Goal: Task Accomplishment & Management: Manage account settings

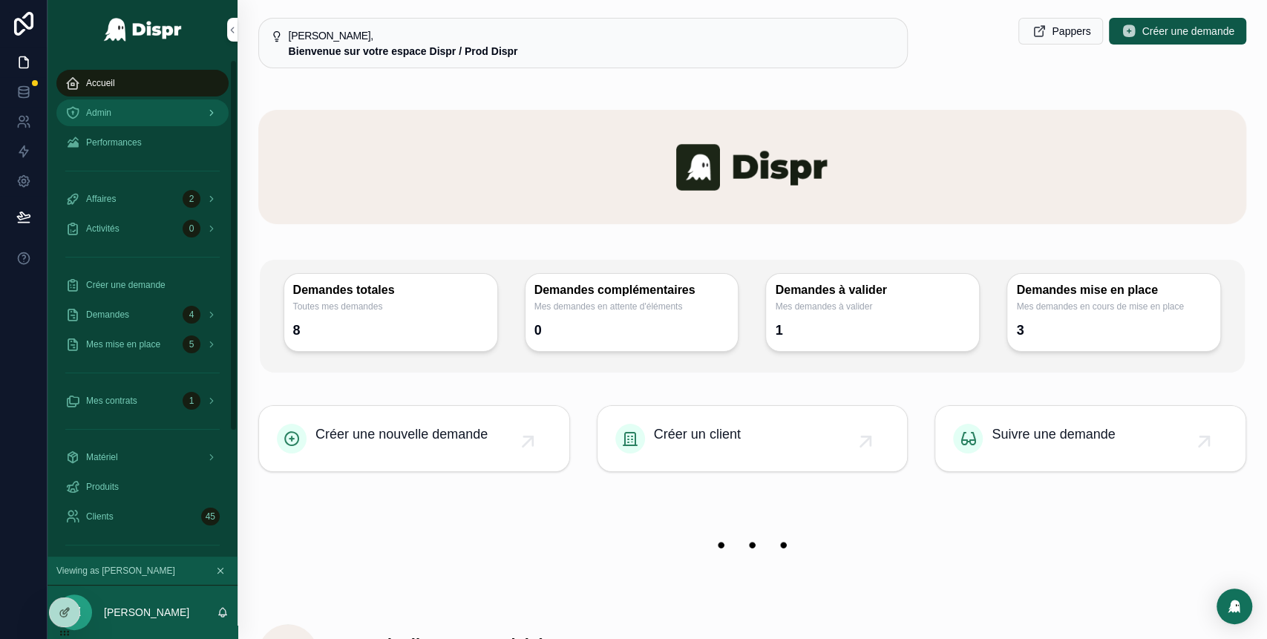
click at [130, 114] on div "Admin" at bounding box center [142, 113] width 154 height 24
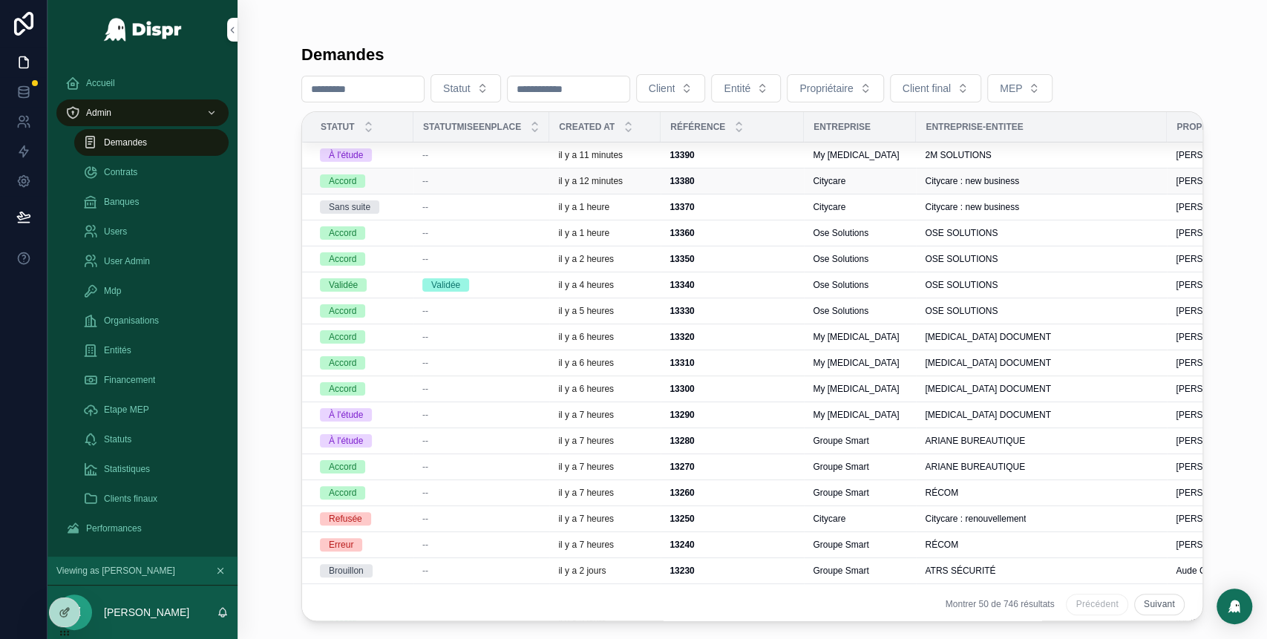
click at [466, 184] on div "--" at bounding box center [481, 181] width 118 height 12
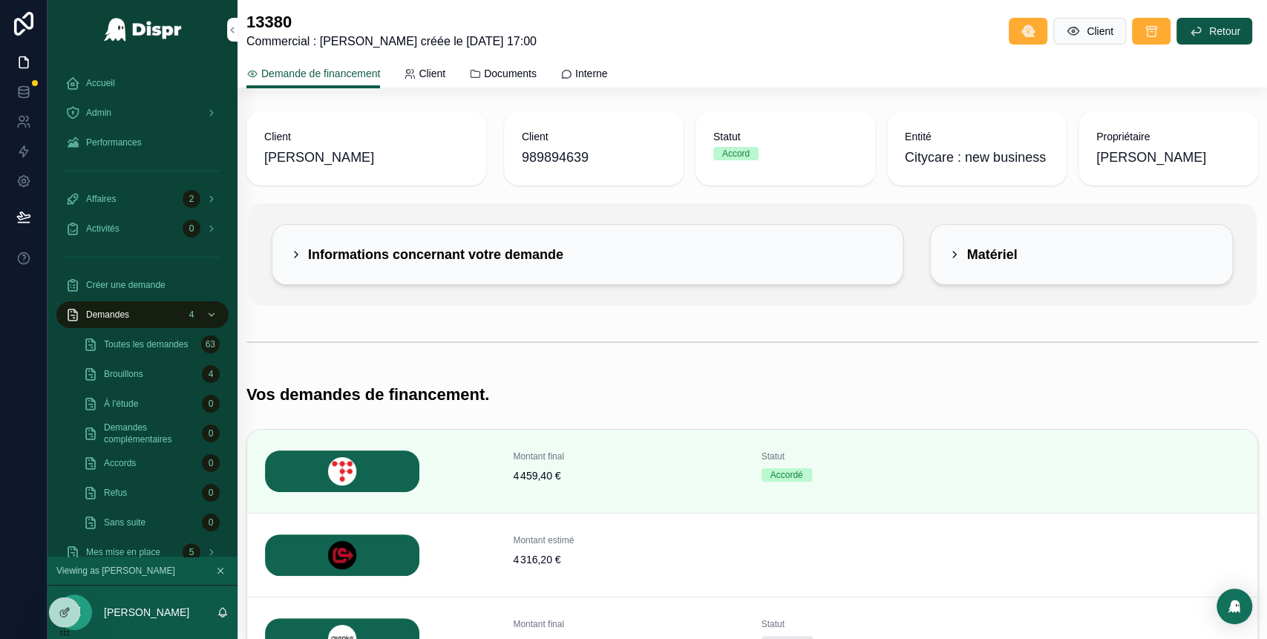
scroll to position [148, 0]
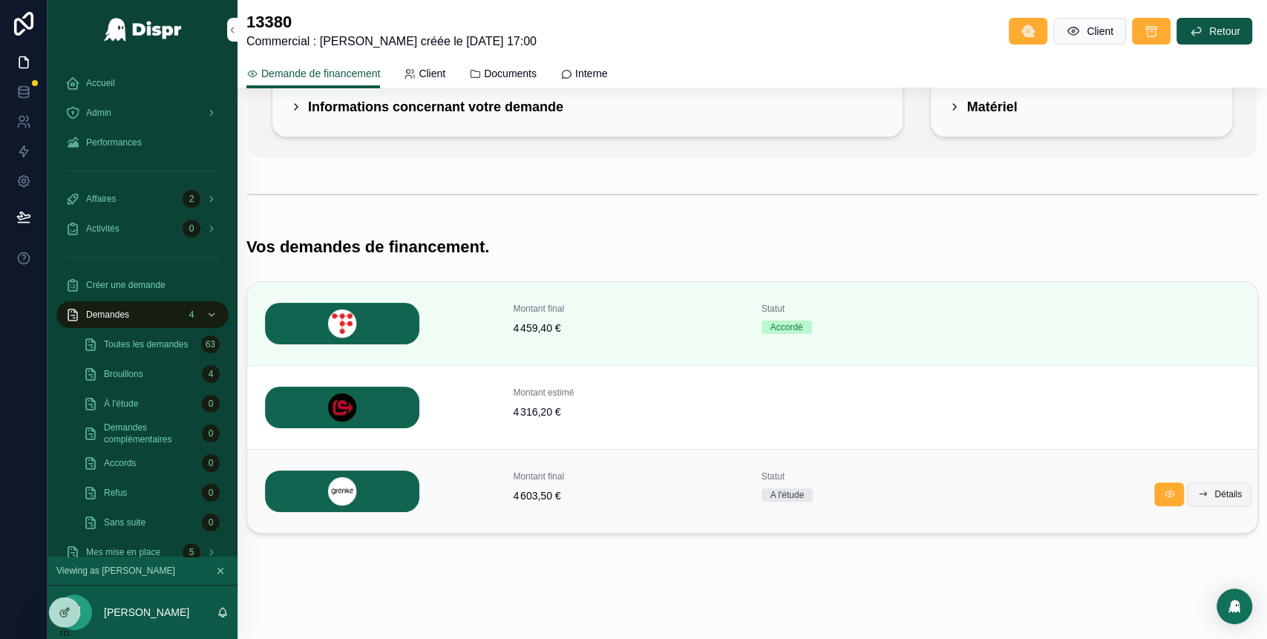
click at [1215, 489] on span "Détails" at bounding box center [1228, 495] width 27 height 12
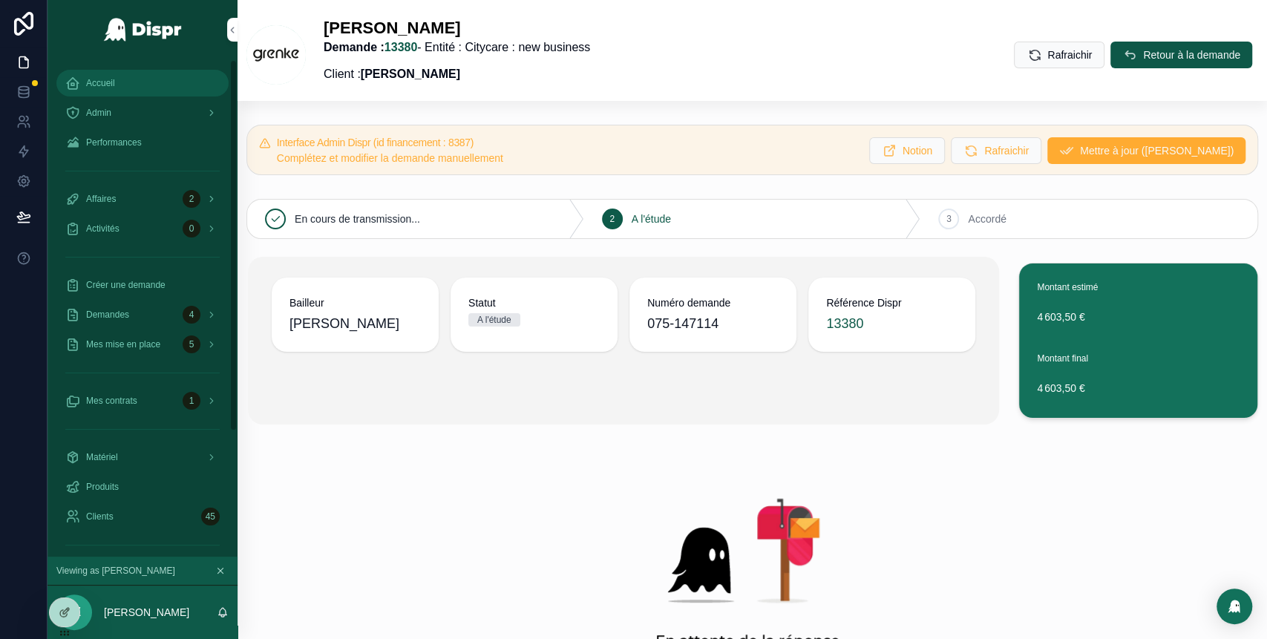
click at [124, 70] on link "Accueil" at bounding box center [142, 83] width 172 height 27
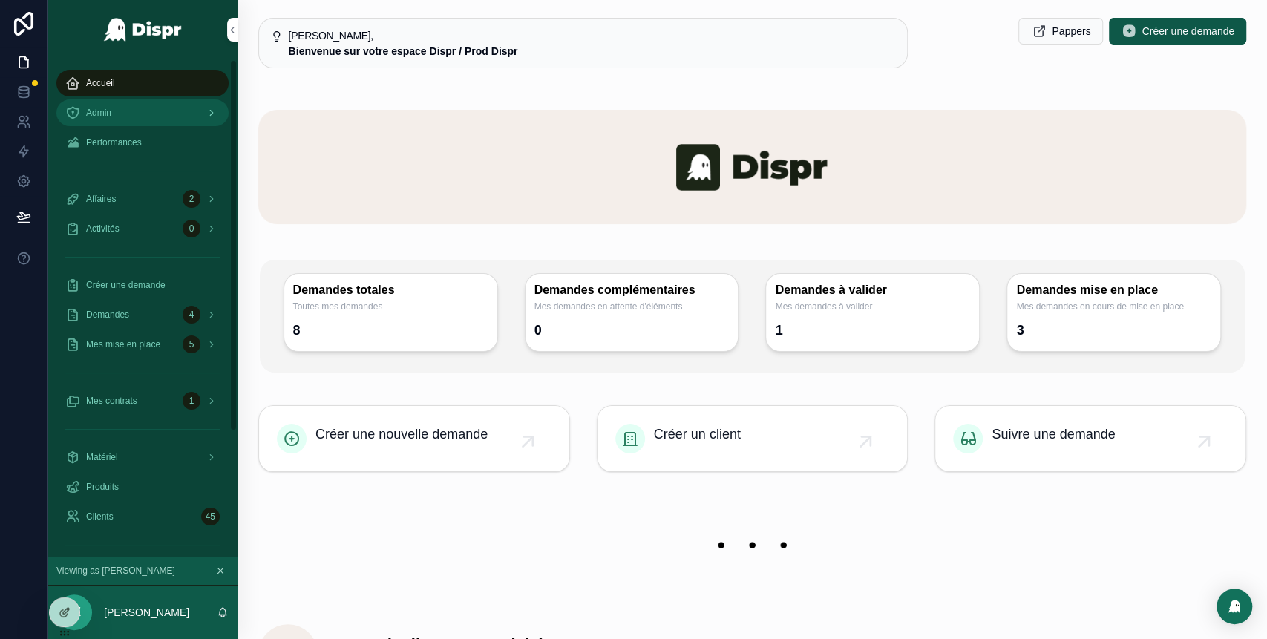
click at [125, 119] on div "Admin" at bounding box center [142, 113] width 154 height 24
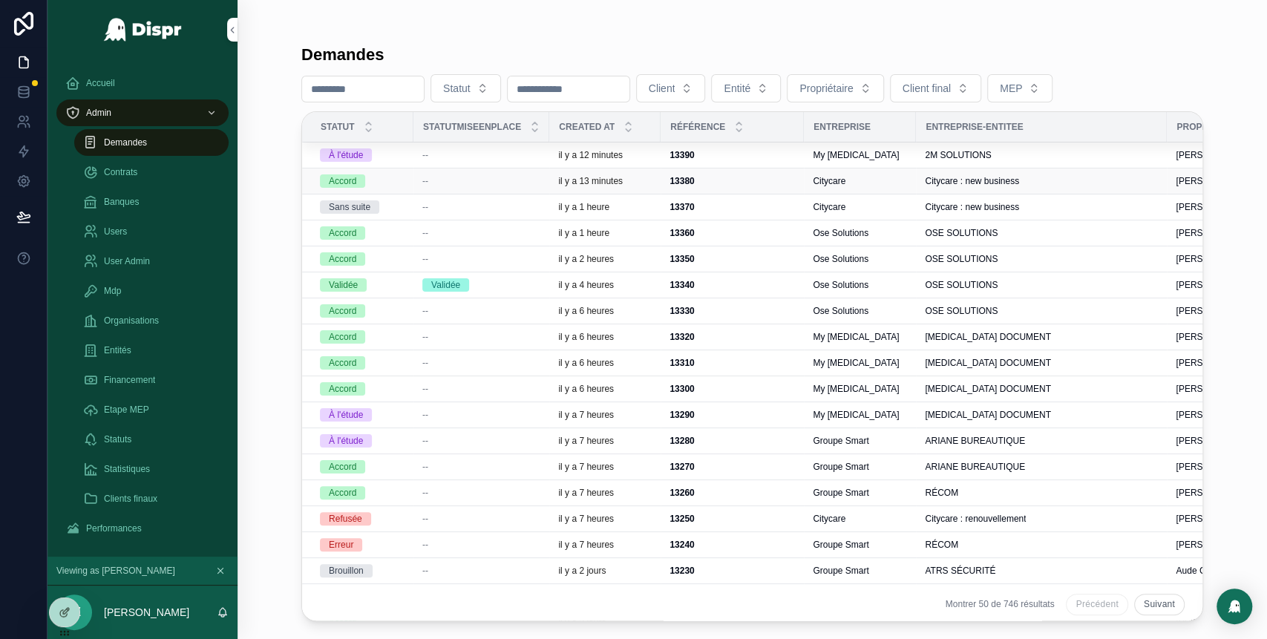
click at [493, 183] on div "--" at bounding box center [481, 181] width 118 height 12
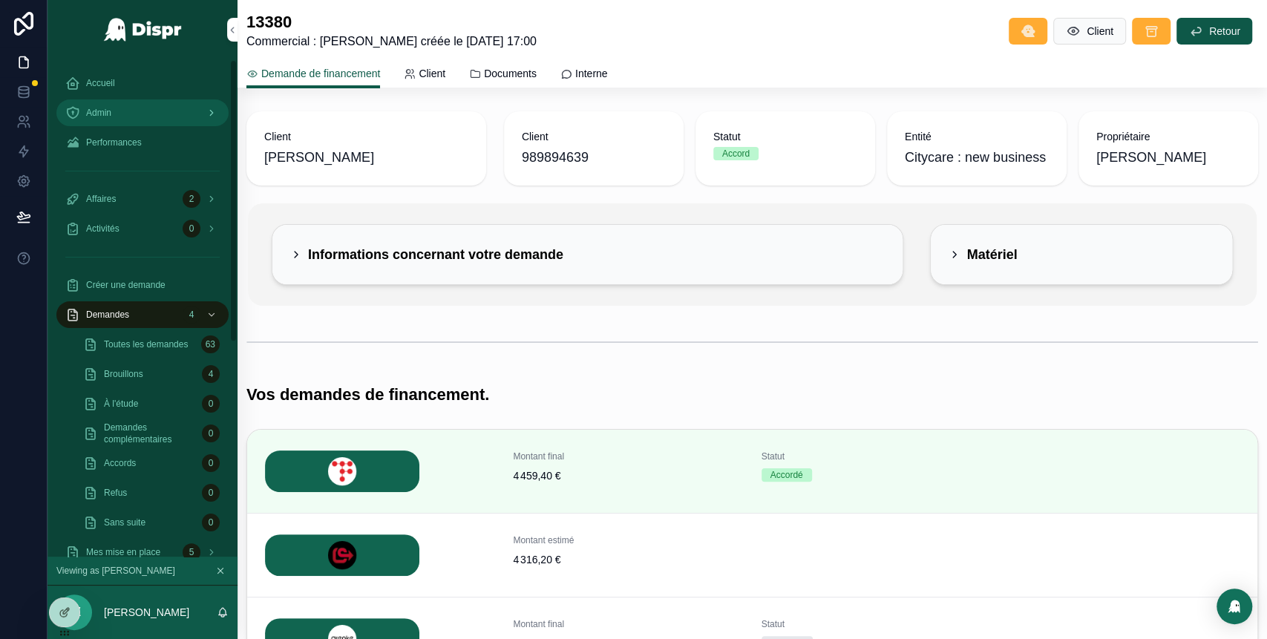
click at [137, 113] on div "Admin" at bounding box center [142, 113] width 154 height 24
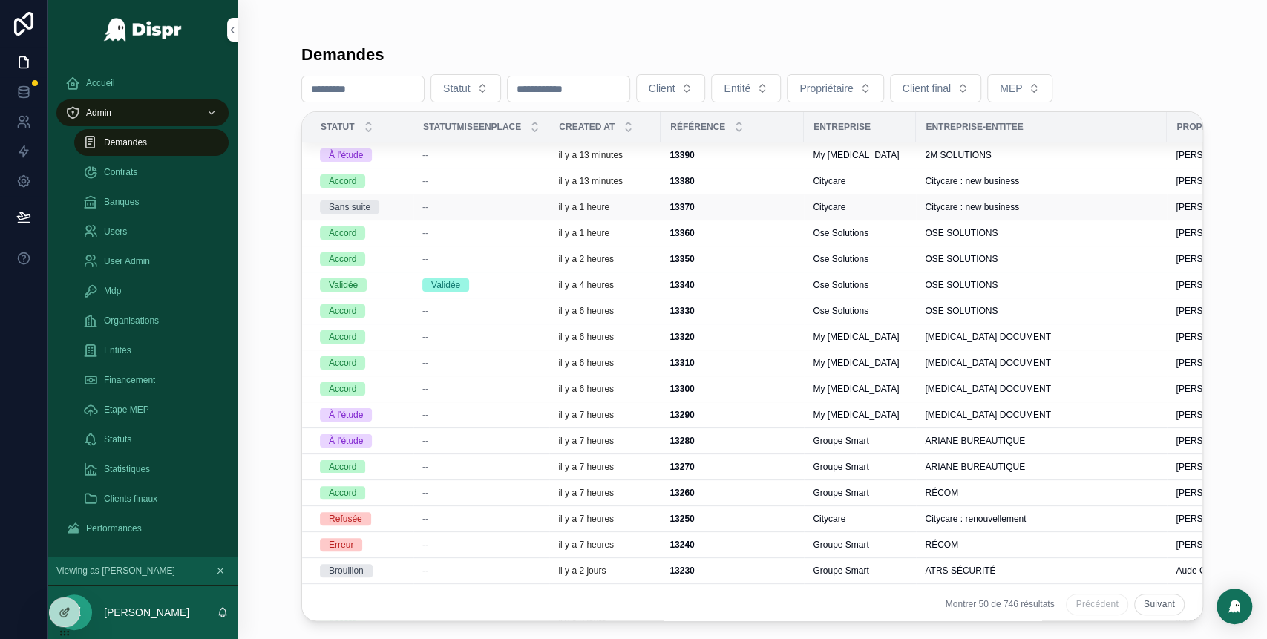
click at [438, 207] on div "--" at bounding box center [481, 207] width 118 height 12
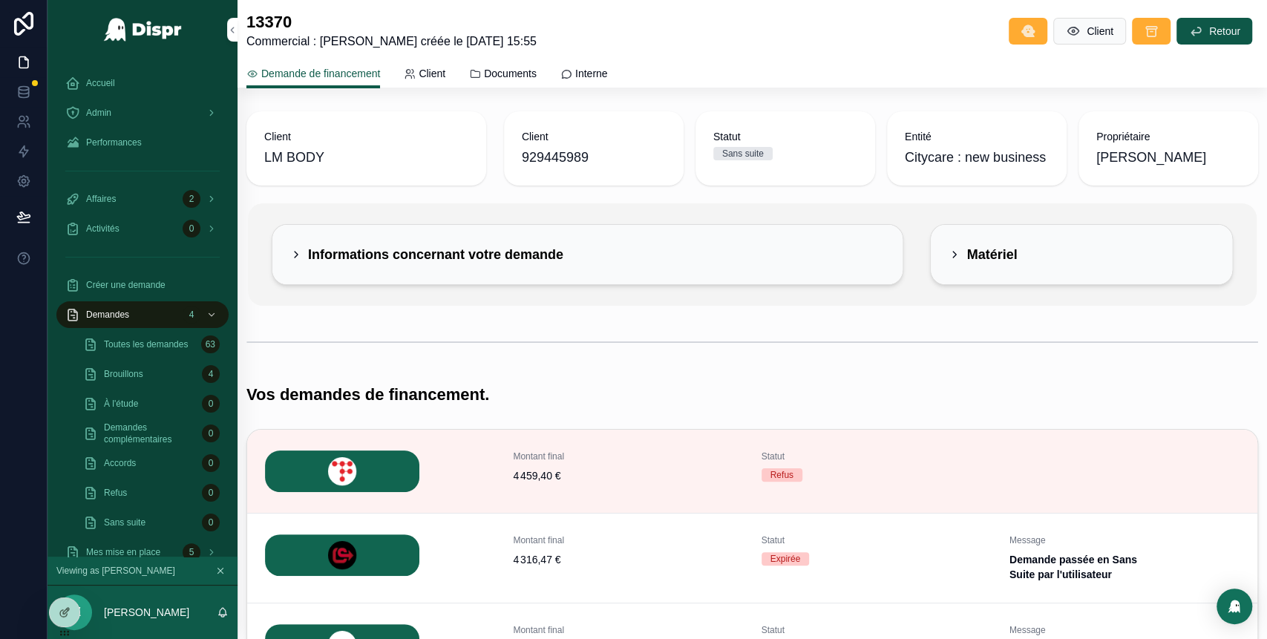
scroll to position [160, 0]
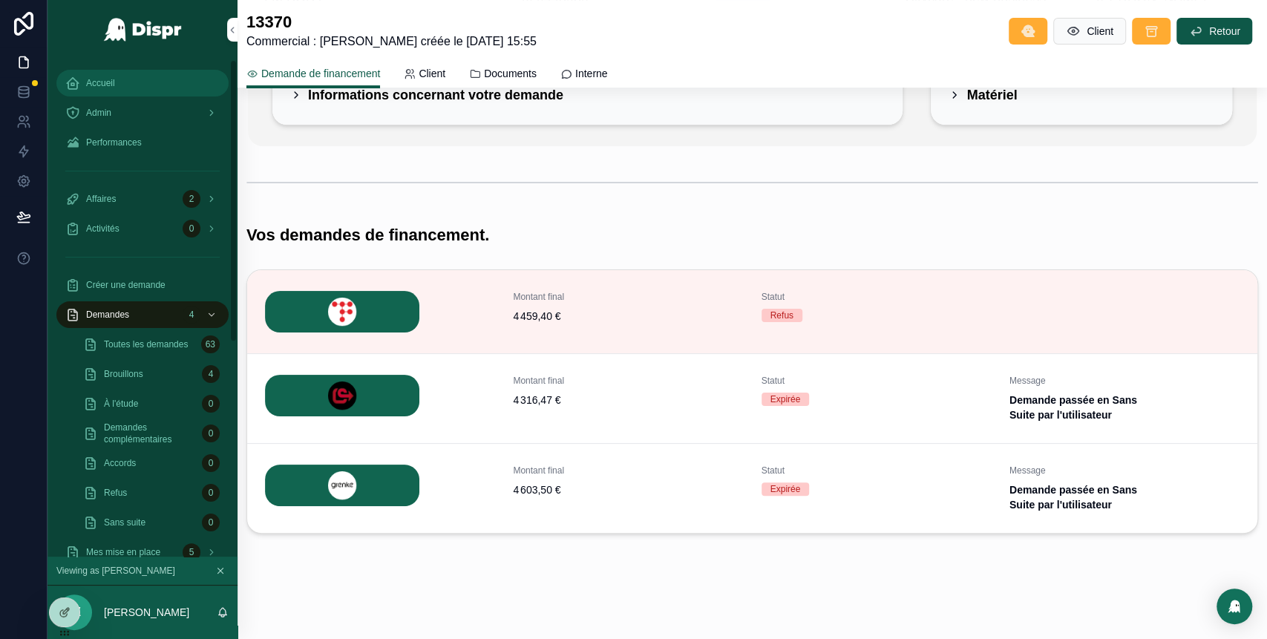
click at [103, 84] on span "Accueil" at bounding box center [100, 83] width 29 height 12
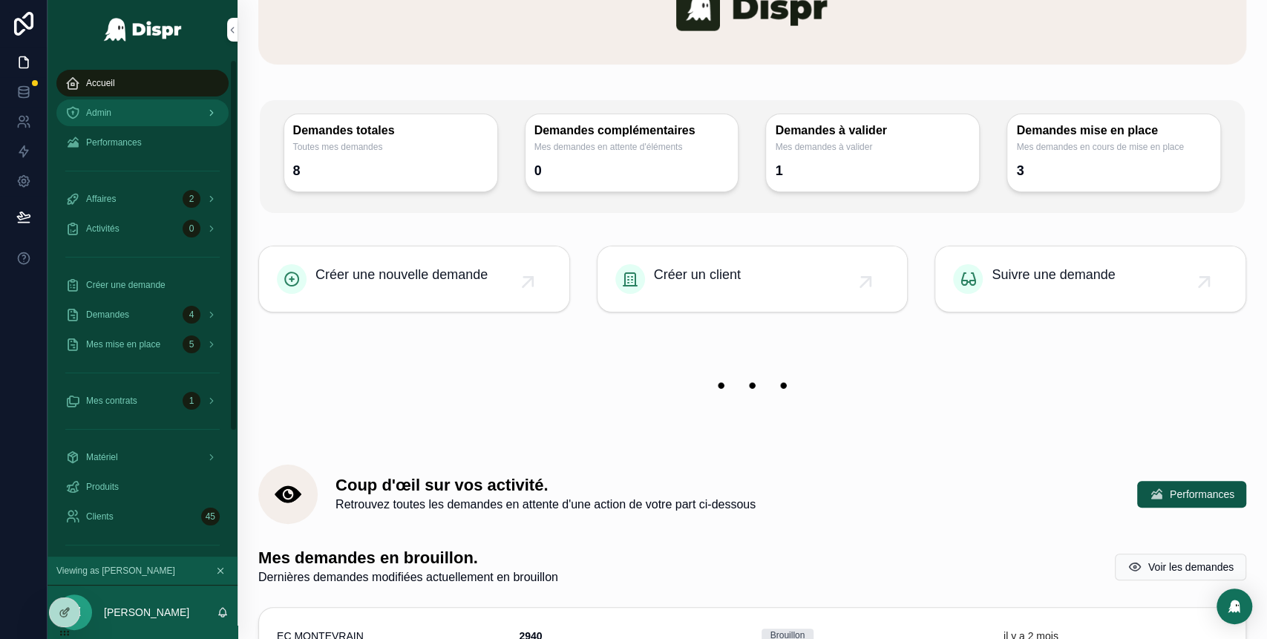
click at [150, 125] on link "Admin" at bounding box center [142, 112] width 172 height 27
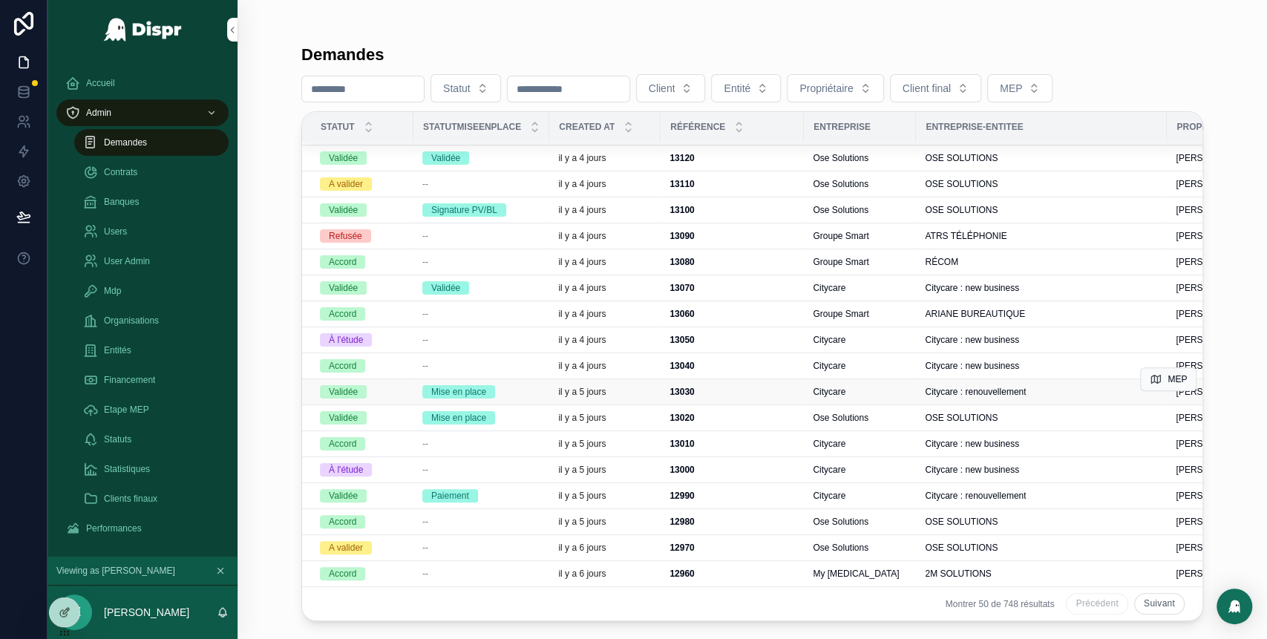
scroll to position [688, 0]
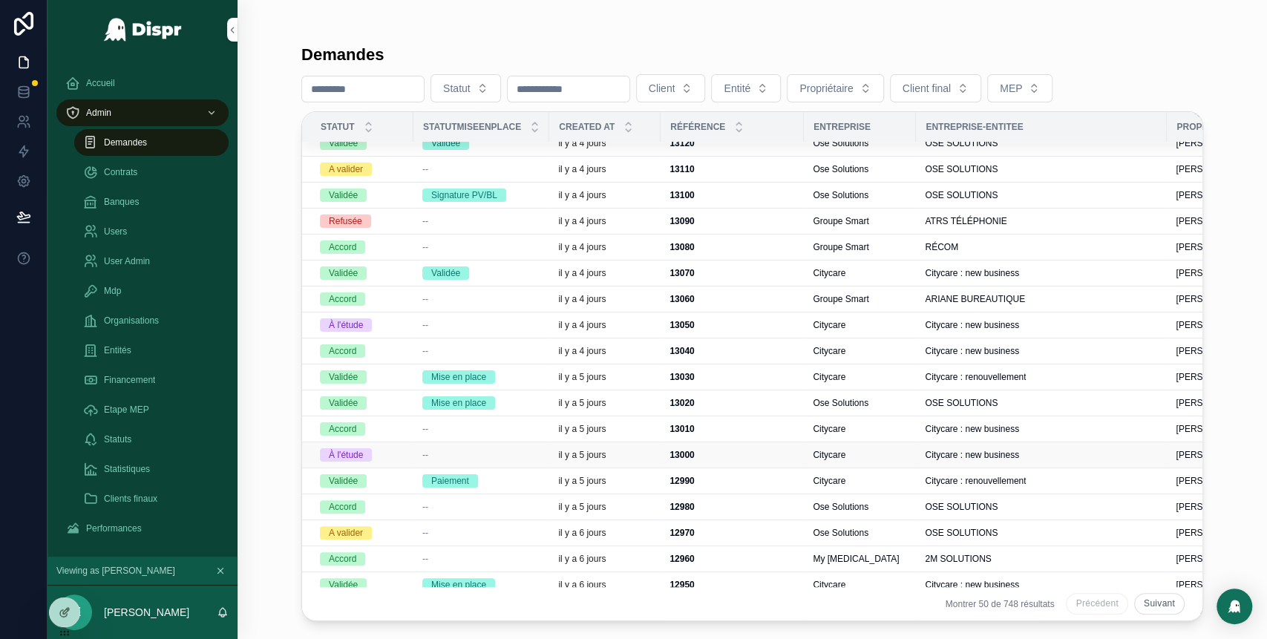
click at [499, 457] on div "--" at bounding box center [481, 455] width 118 height 12
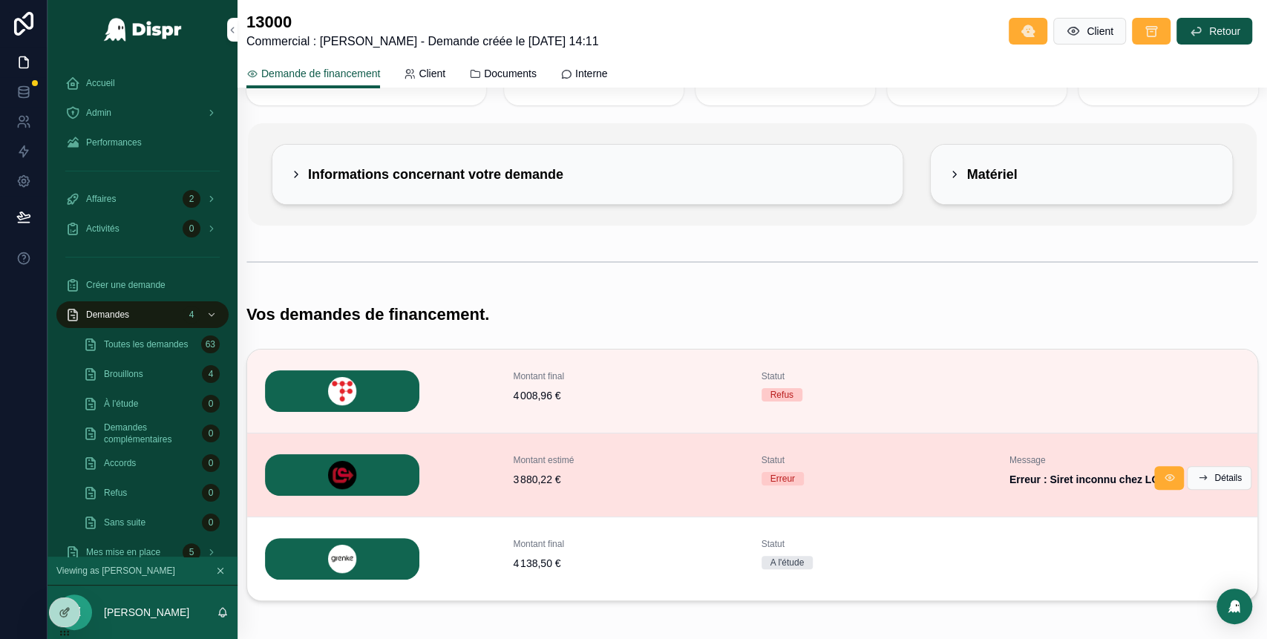
scroll to position [72, 0]
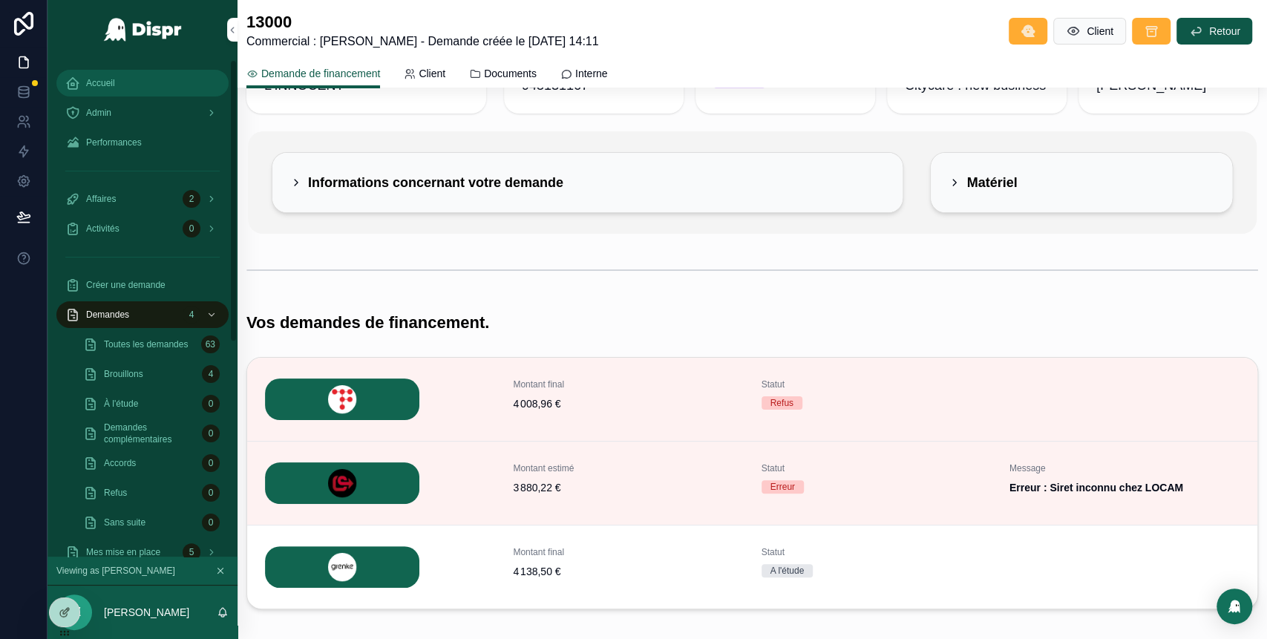
click at [113, 79] on span "Accueil" at bounding box center [100, 83] width 29 height 12
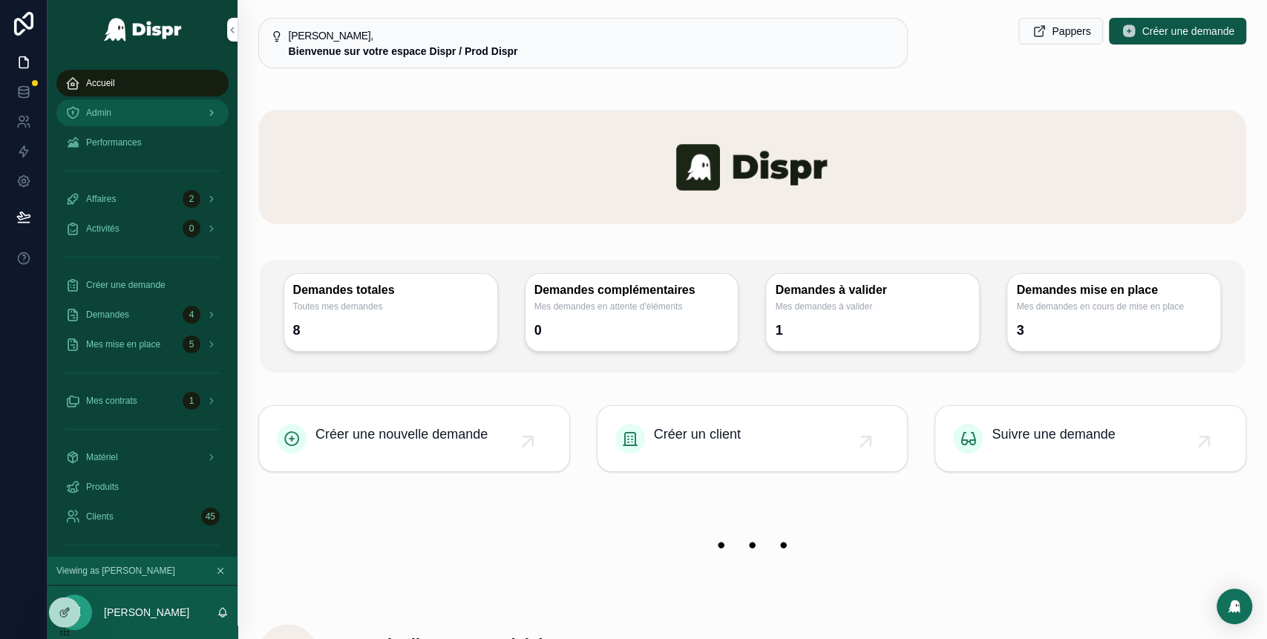
click at [166, 110] on div "Admin" at bounding box center [142, 113] width 154 height 24
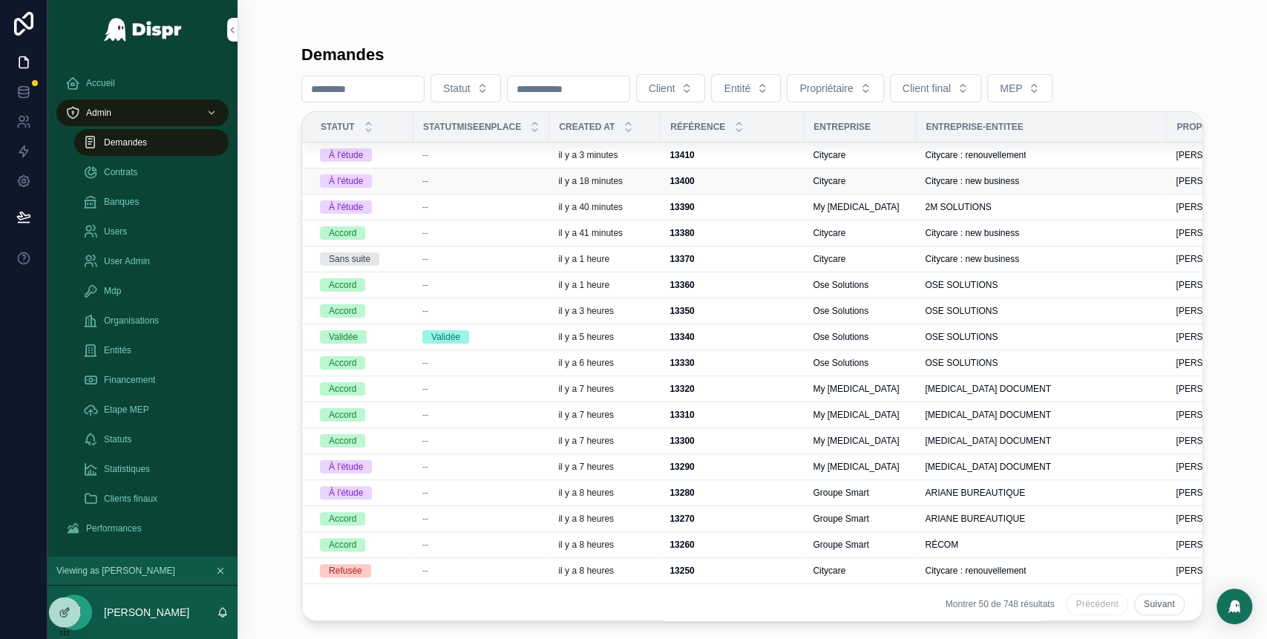
click at [438, 177] on div "--" at bounding box center [481, 181] width 118 height 12
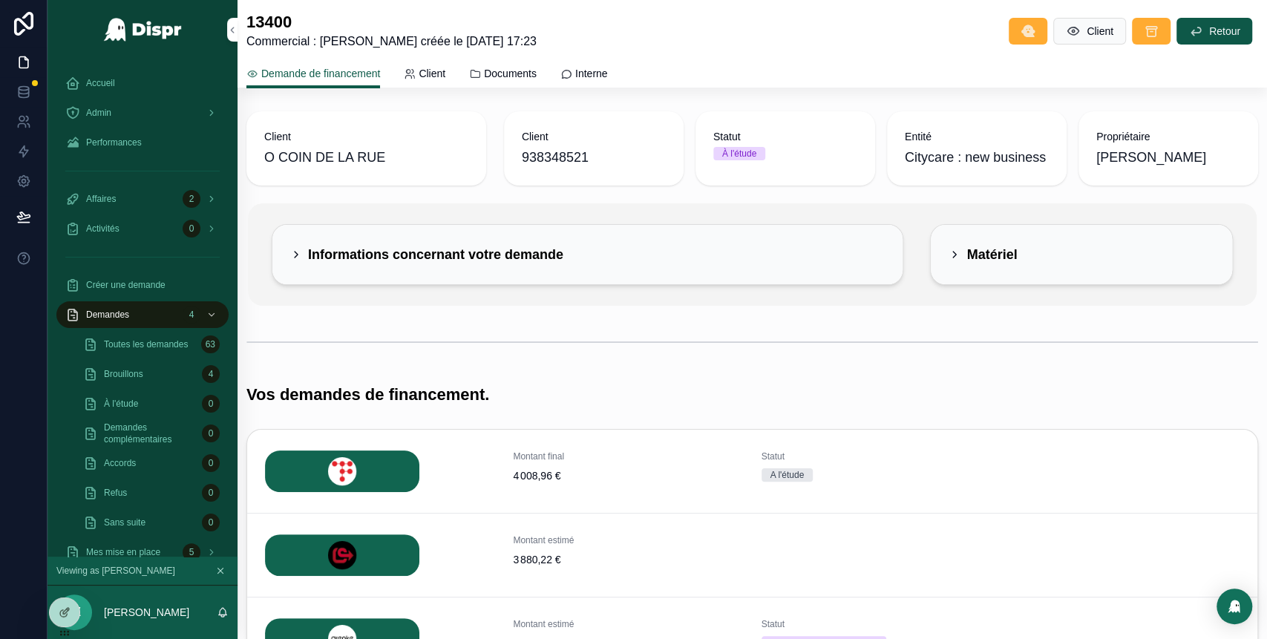
scroll to position [148, 0]
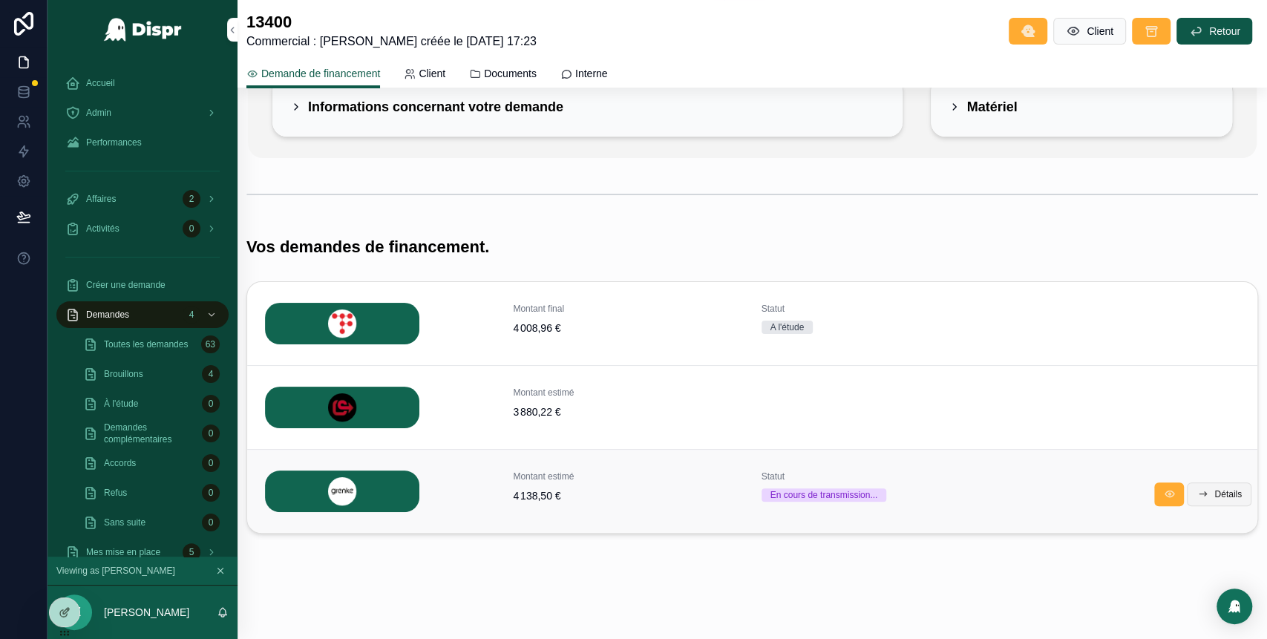
click at [1215, 495] on span "Détails" at bounding box center [1228, 495] width 27 height 12
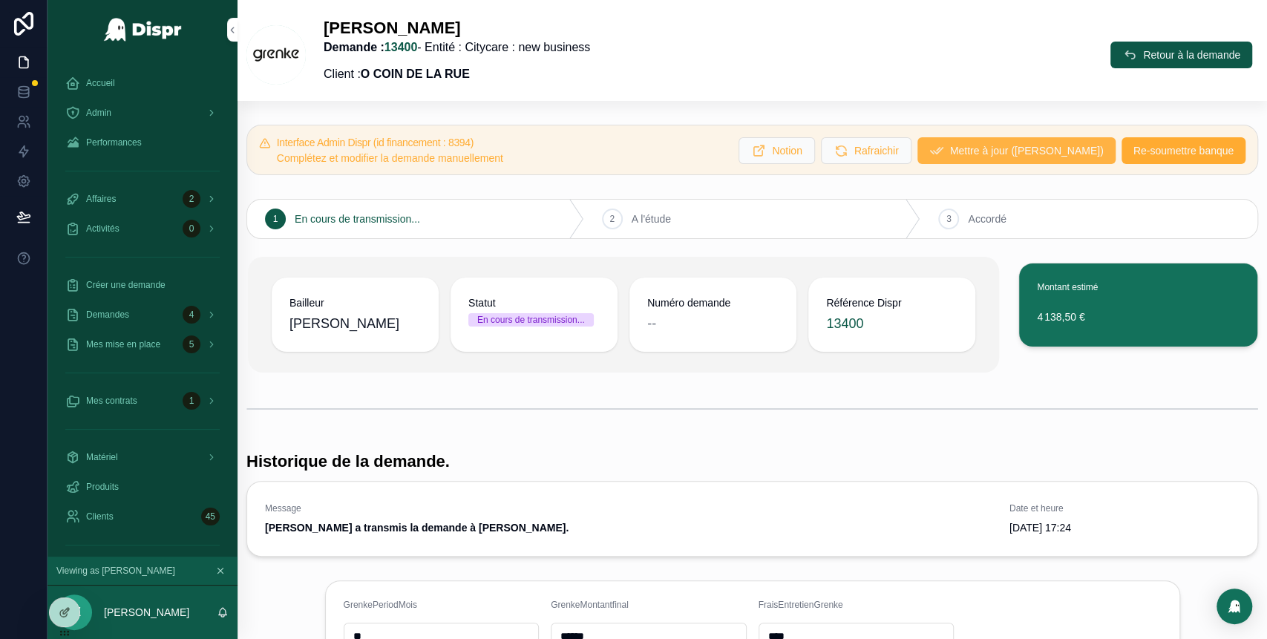
click at [1007, 151] on span "Mettre à jour ([PERSON_NAME])" at bounding box center [1027, 150] width 154 height 15
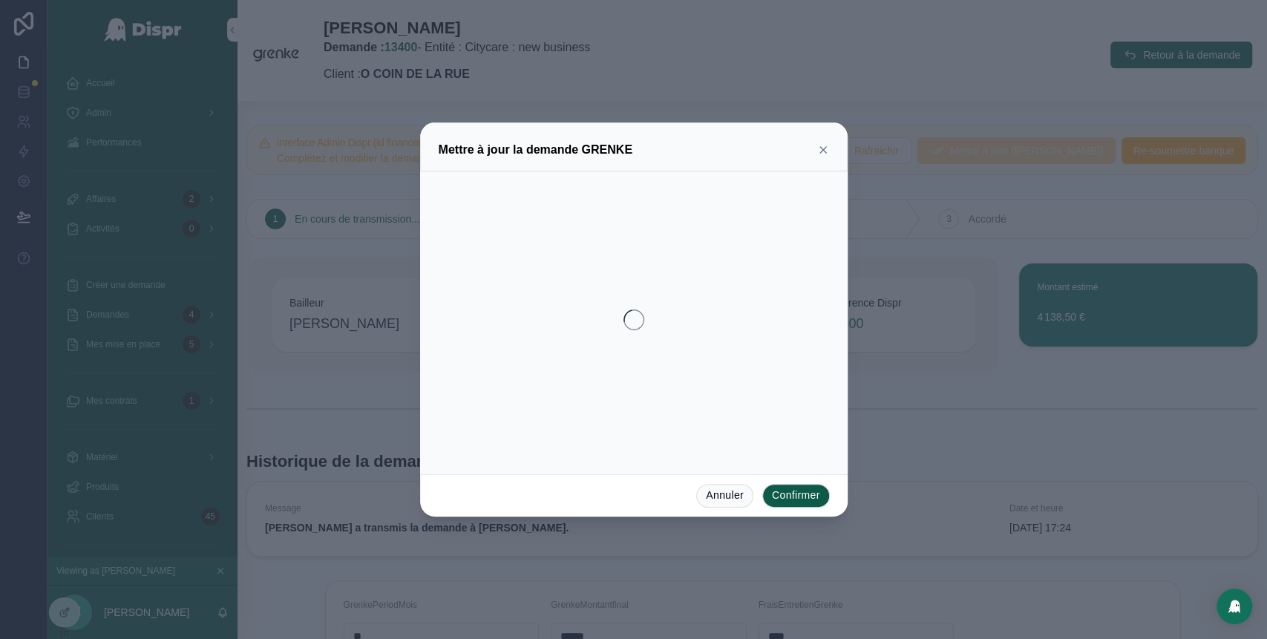
click at [823, 148] on icon at bounding box center [823, 150] width 12 height 12
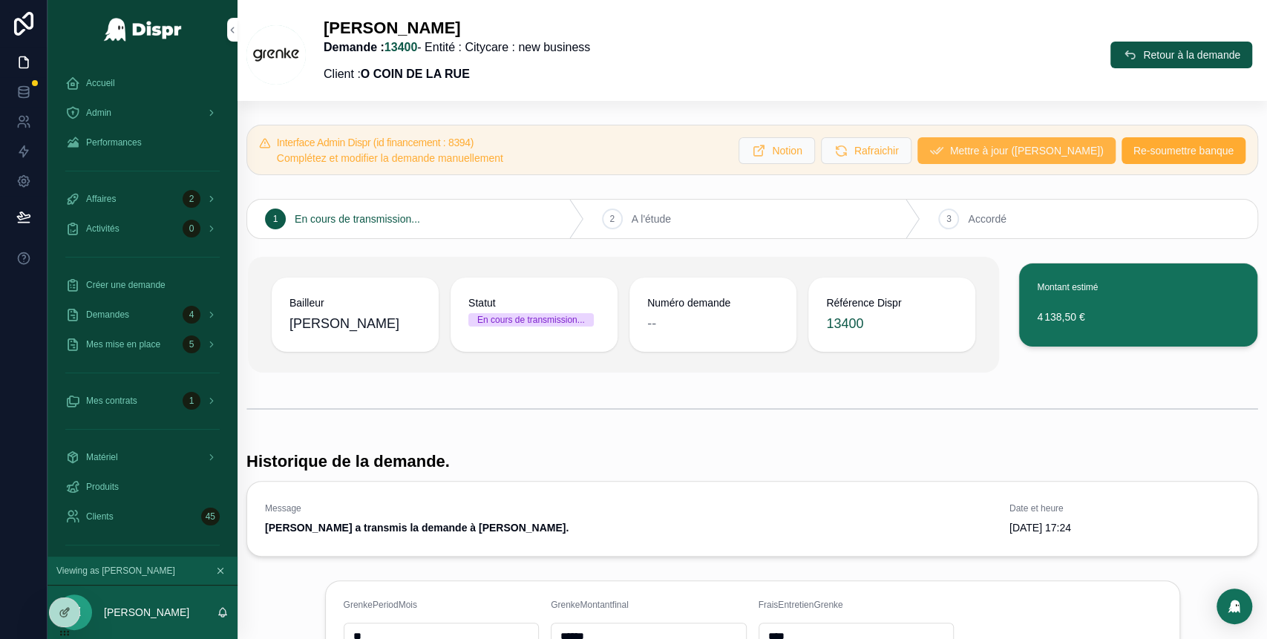
click at [979, 154] on span "Mettre à jour ([PERSON_NAME])" at bounding box center [1027, 150] width 154 height 15
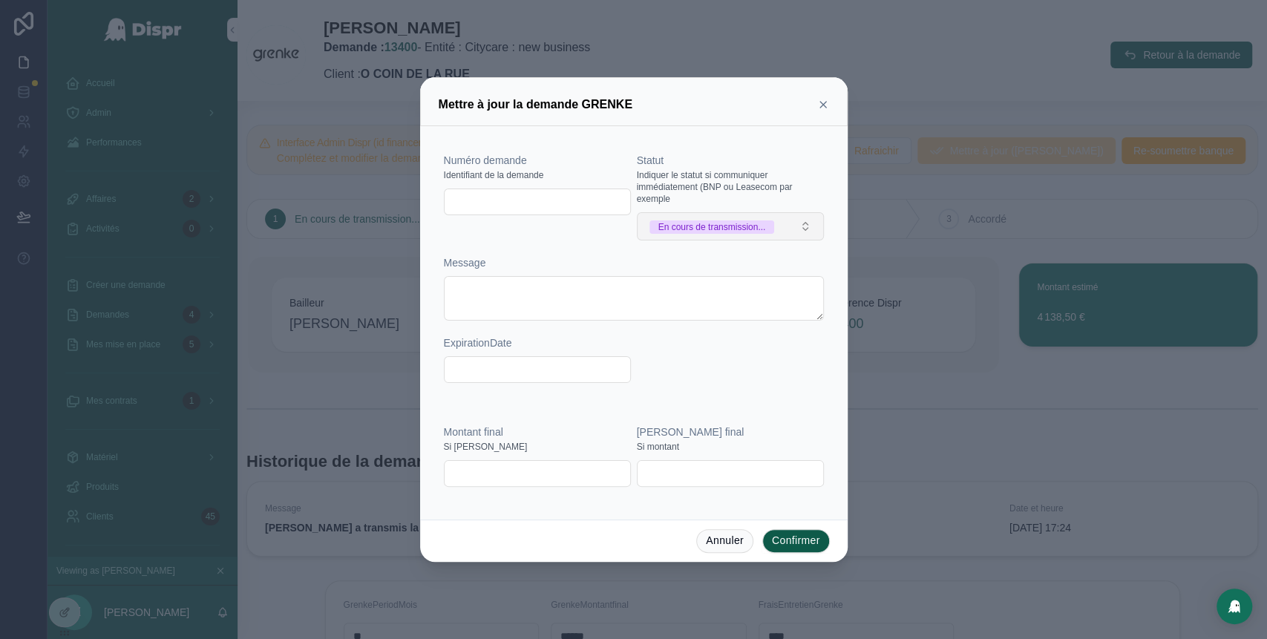
click at [766, 221] on div "En cours de transmission..." at bounding box center [713, 227] width 108 height 13
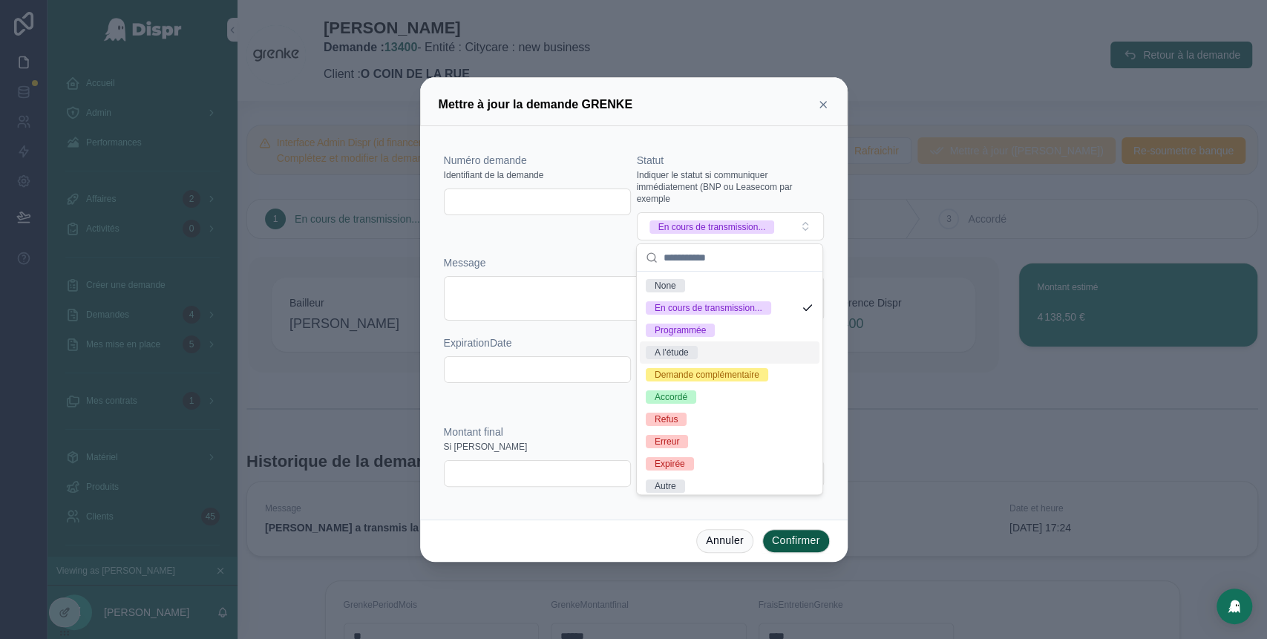
click at [693, 364] on div "A l'étude" at bounding box center [730, 353] width 180 height 22
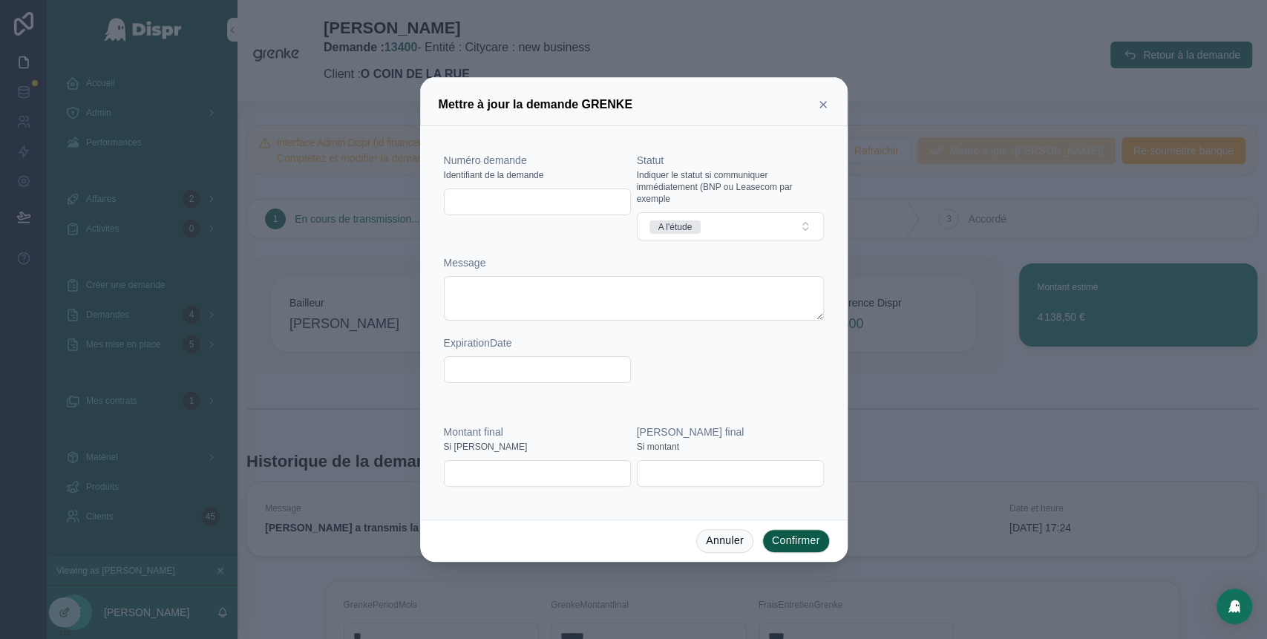
click at [795, 543] on button "Confirmer" at bounding box center [796, 541] width 68 height 24
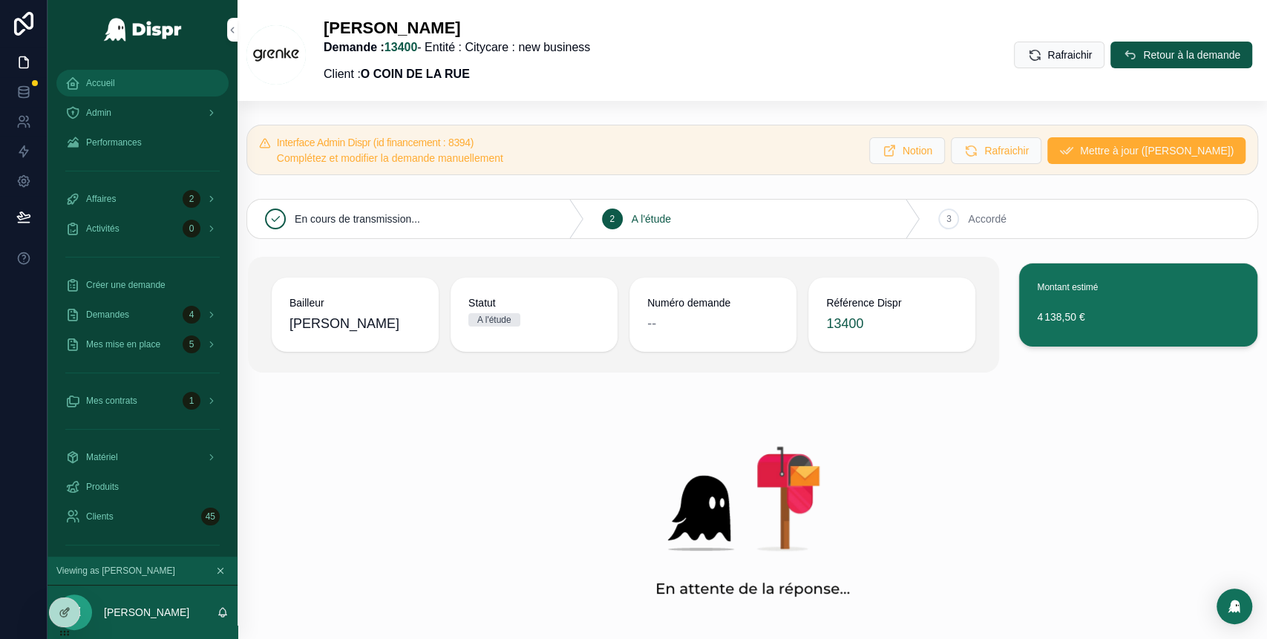
click at [163, 80] on div "Accueil" at bounding box center [142, 83] width 154 height 24
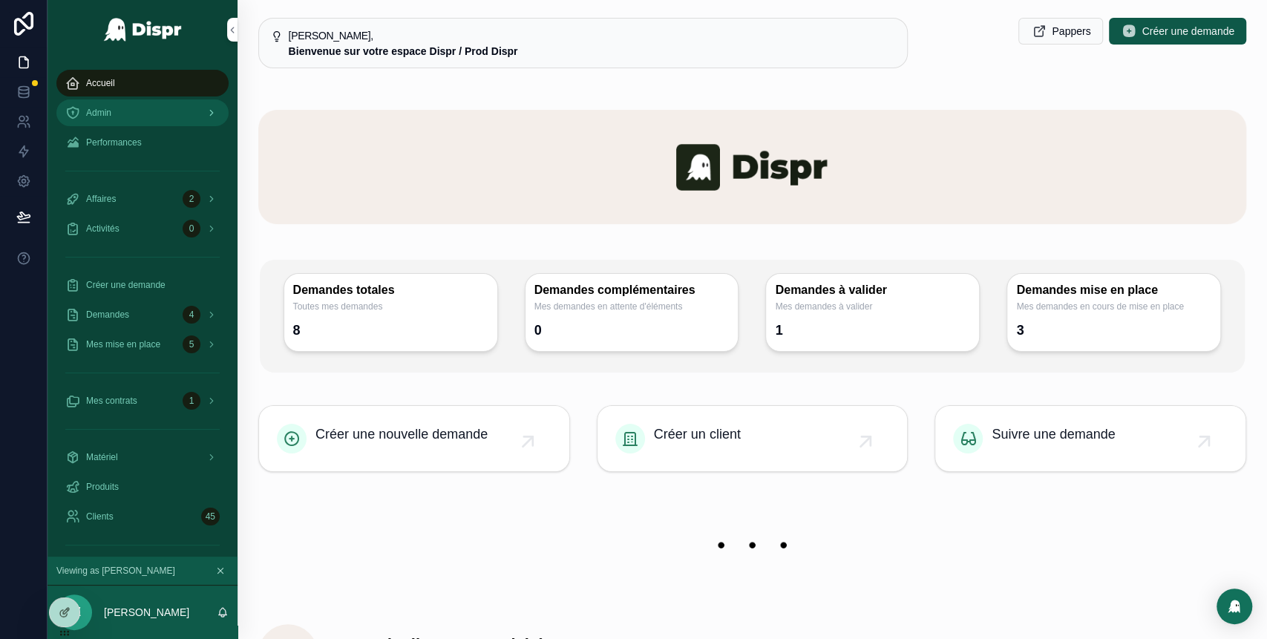
click at [166, 111] on div "Admin" at bounding box center [142, 113] width 154 height 24
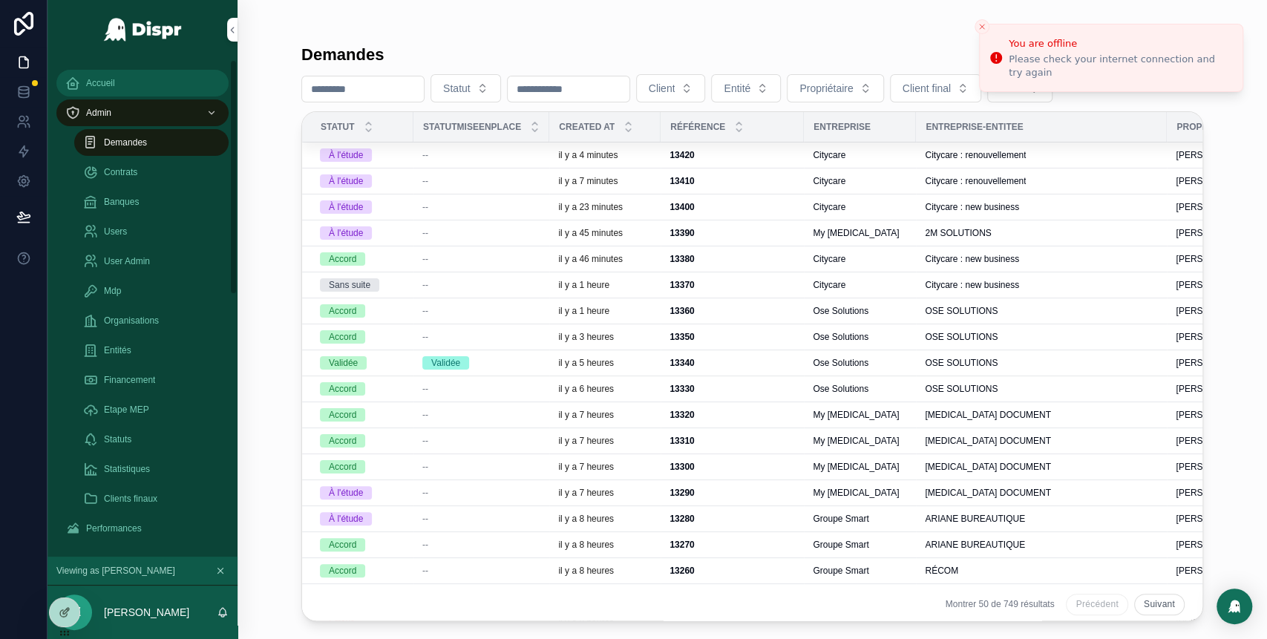
click at [164, 88] on div "Accueil" at bounding box center [142, 83] width 154 height 24
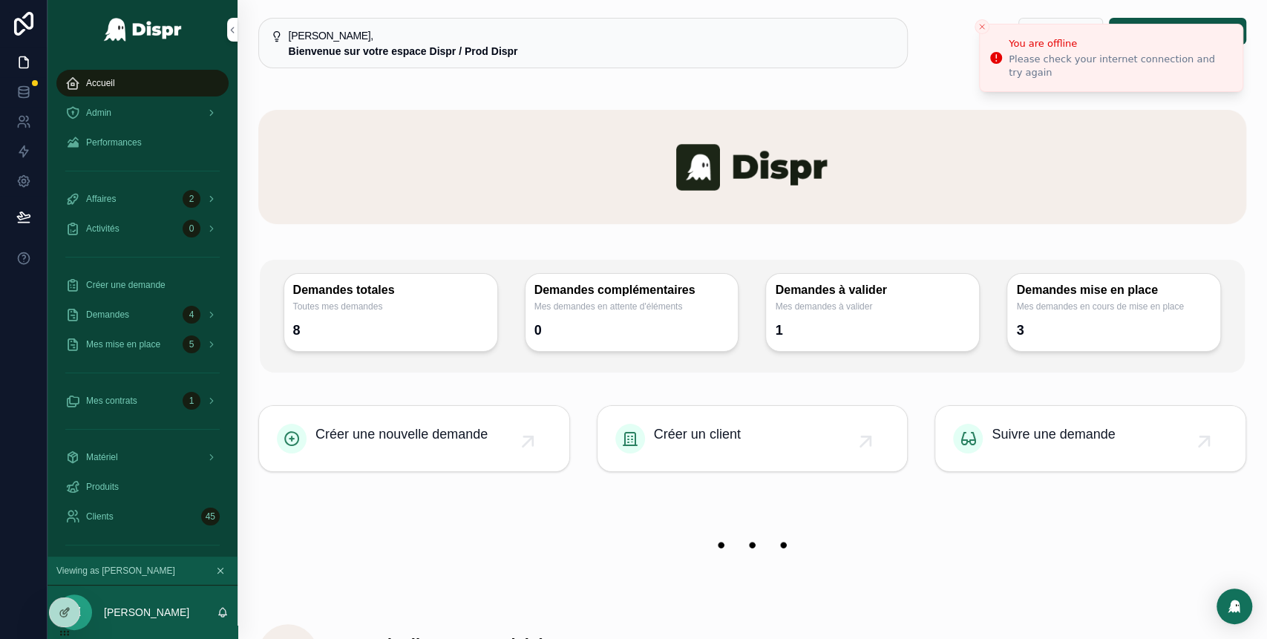
click at [938, 548] on img "scrollable content" at bounding box center [752, 546] width 988 height 64
click at [157, 118] on div "Admin" at bounding box center [142, 113] width 154 height 24
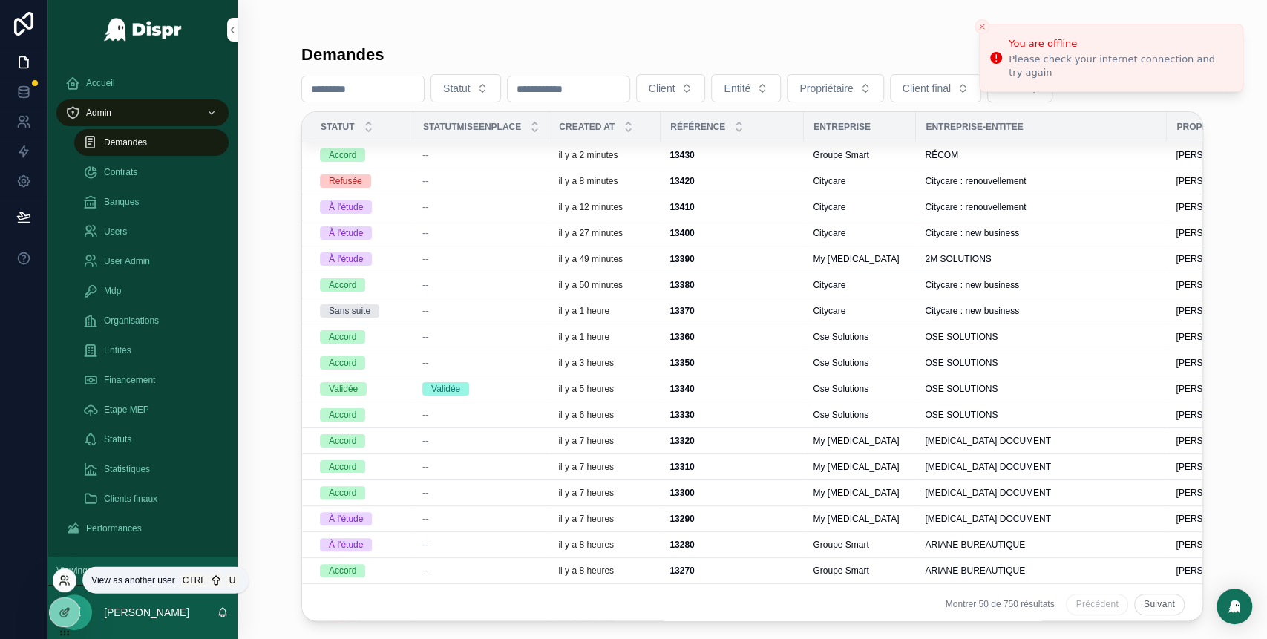
click at [63, 580] on icon at bounding box center [63, 578] width 4 height 4
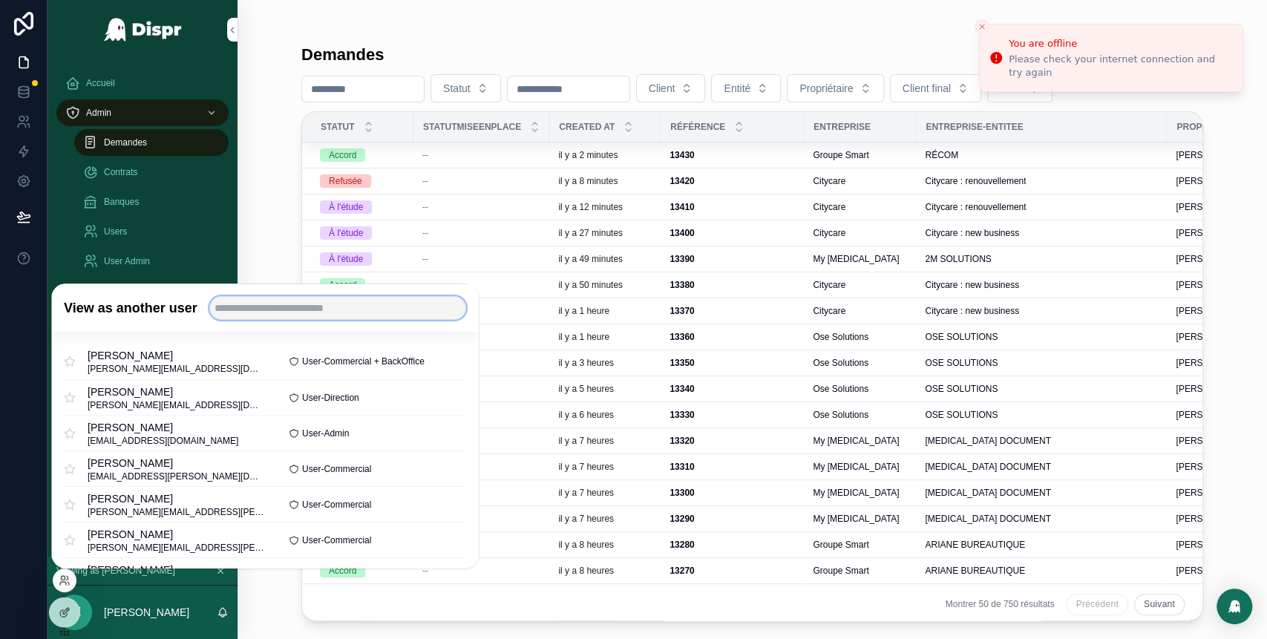
click at [278, 308] on input "text" at bounding box center [337, 308] width 257 height 24
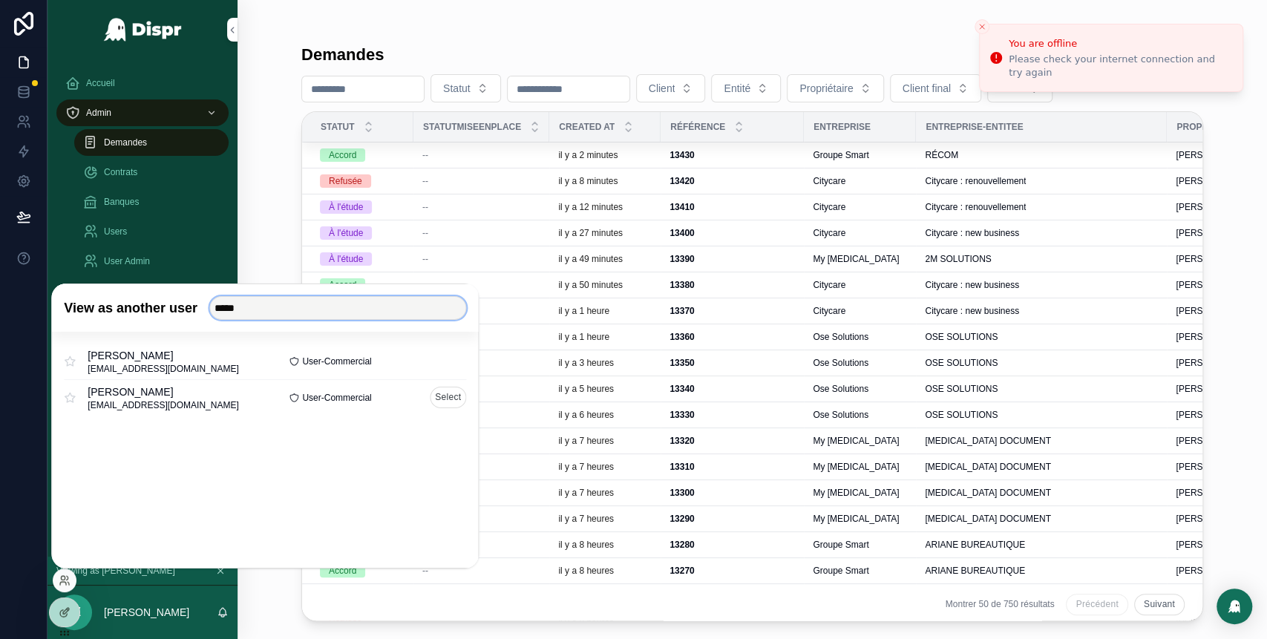
type input "*****"
click at [445, 396] on button "Select" at bounding box center [448, 398] width 36 height 22
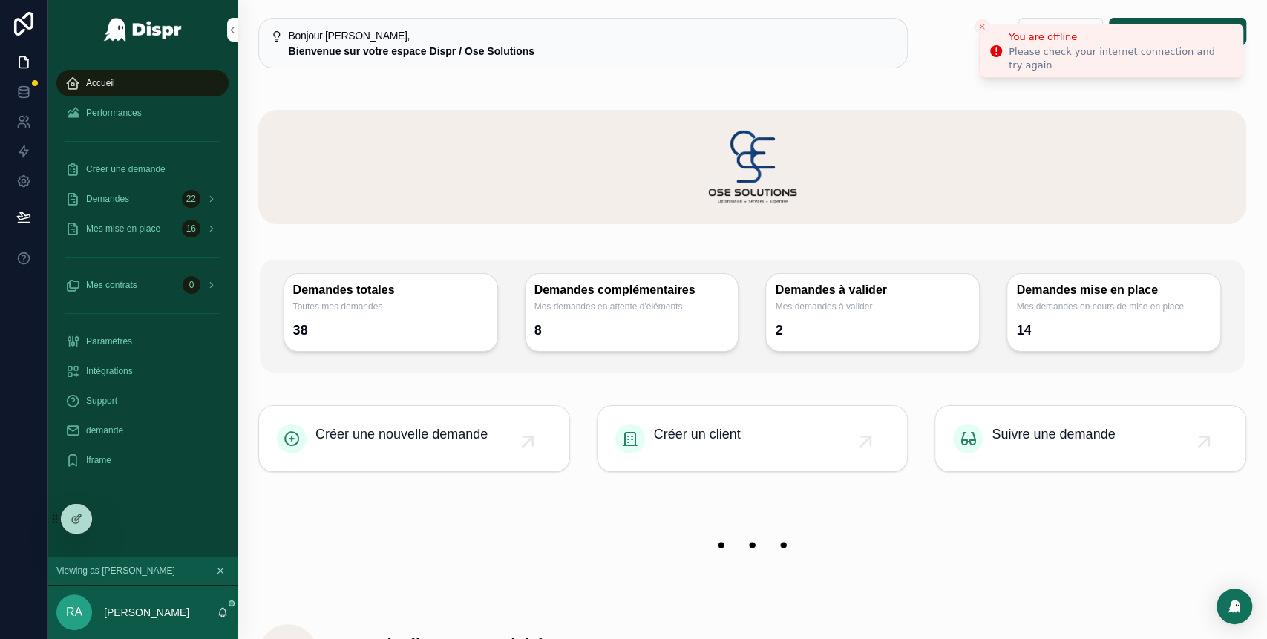
click at [982, 27] on icon "Close toast" at bounding box center [982, 26] width 9 height 9
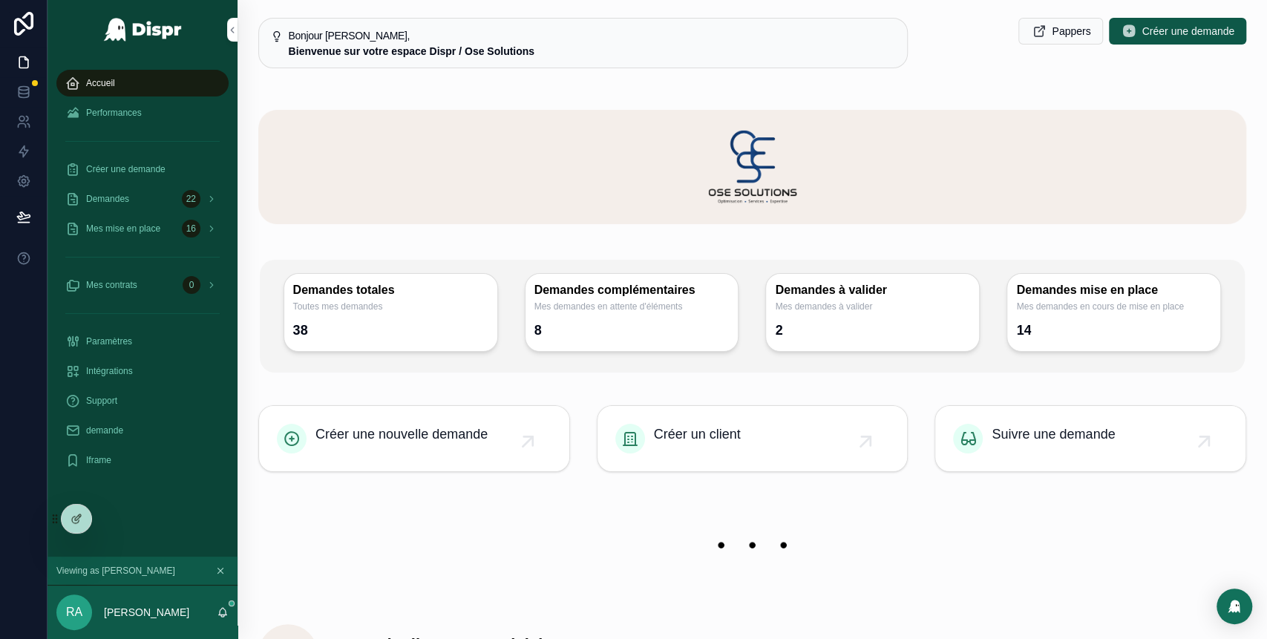
click at [846, 515] on img "scrollable content" at bounding box center [752, 546] width 988 height 64
click at [108, 517] on icon at bounding box center [109, 519] width 12 height 12
click at [290, 89] on div "scrollable content" at bounding box center [752, 167] width 1006 height 162
click at [137, 202] on div "Demandes 22" at bounding box center [142, 199] width 154 height 24
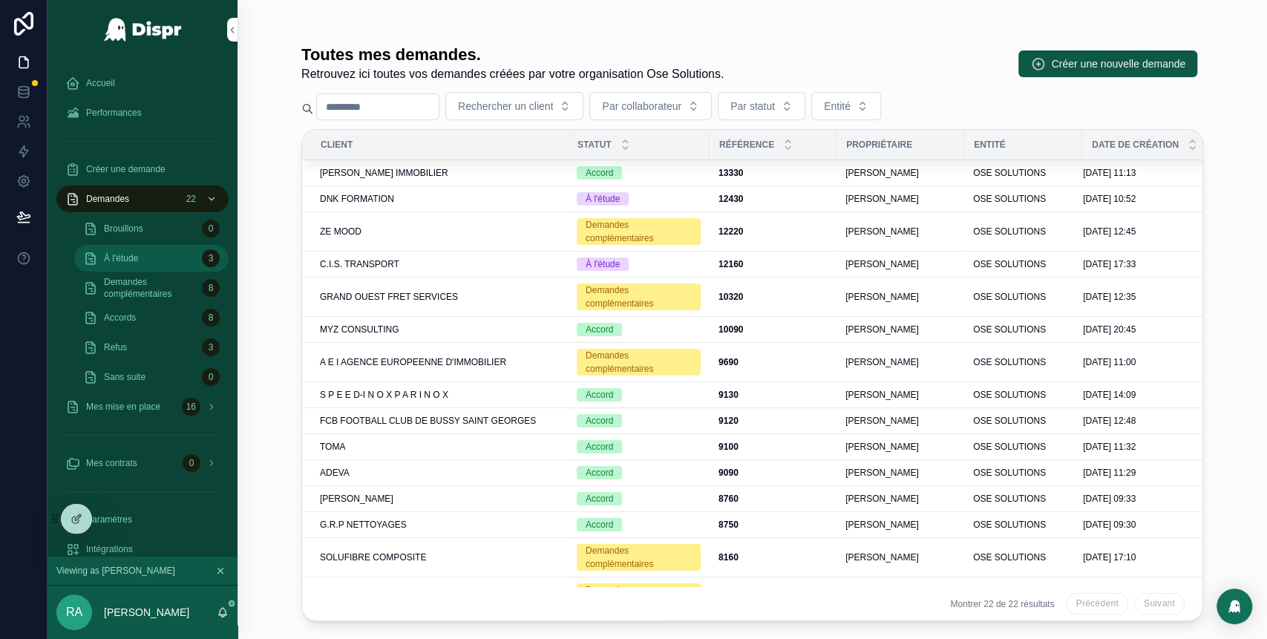
click at [143, 261] on div "À l'étude 3" at bounding box center [151, 258] width 137 height 24
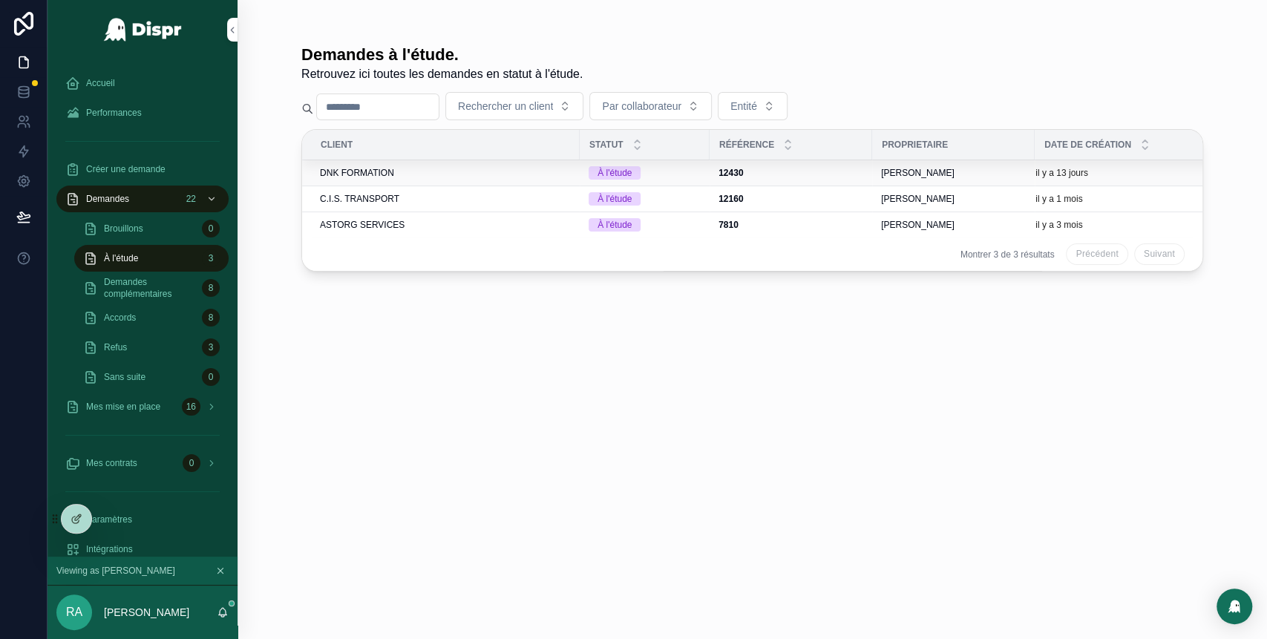
click at [394, 174] on span "DNK FORMATION" at bounding box center [357, 173] width 74 height 12
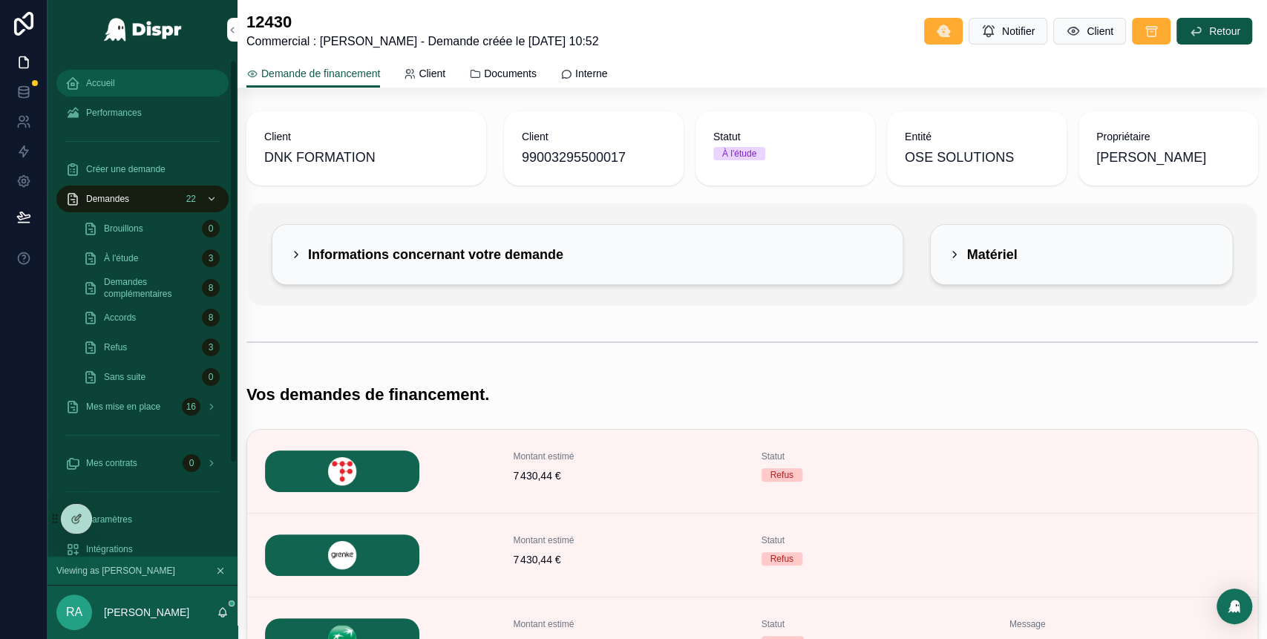
click at [111, 80] on span "Accueil" at bounding box center [100, 83] width 29 height 12
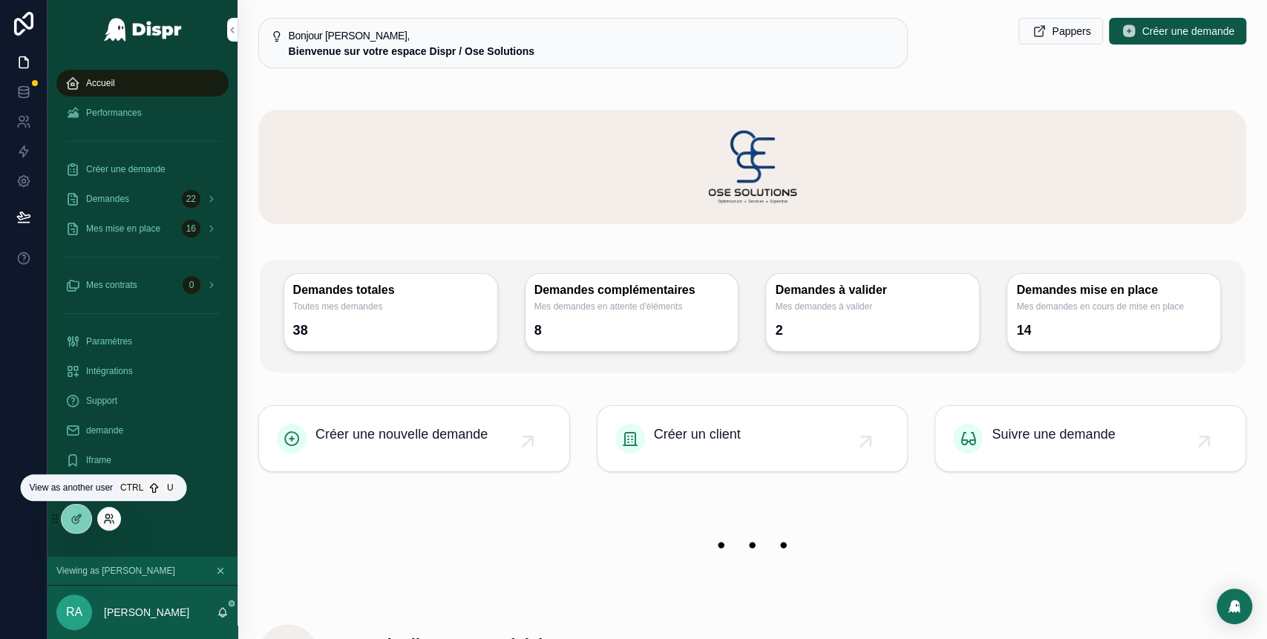
click at [105, 517] on icon at bounding box center [109, 519] width 12 height 12
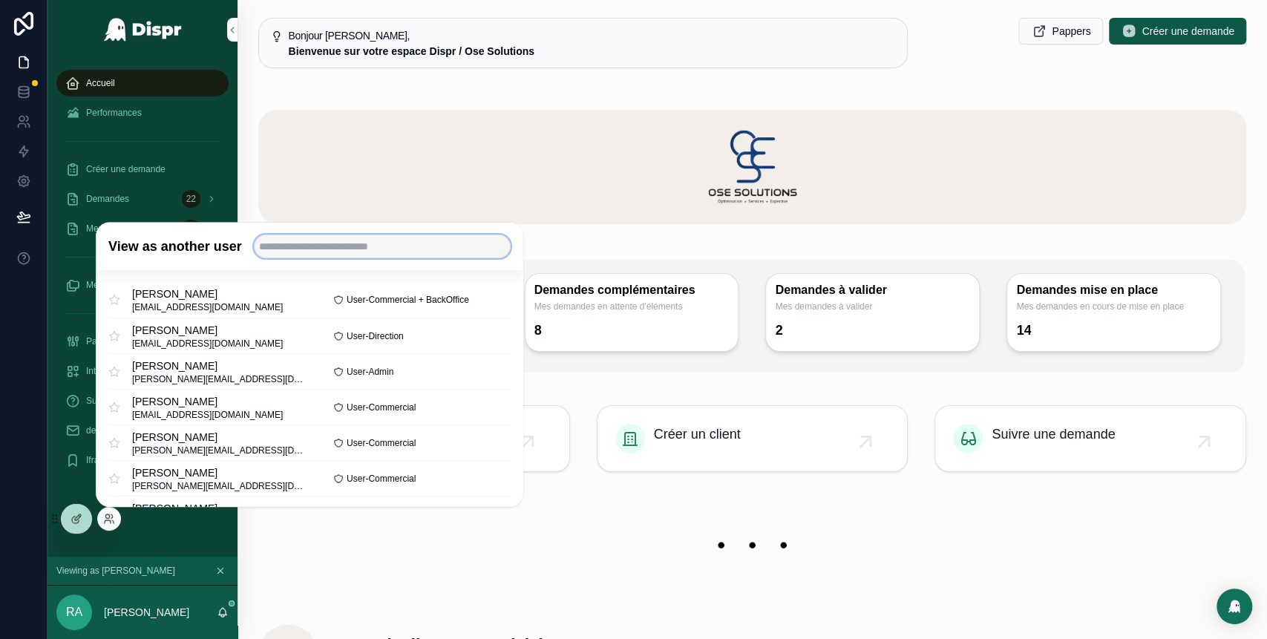
click at [322, 249] on input "text" at bounding box center [382, 247] width 257 height 24
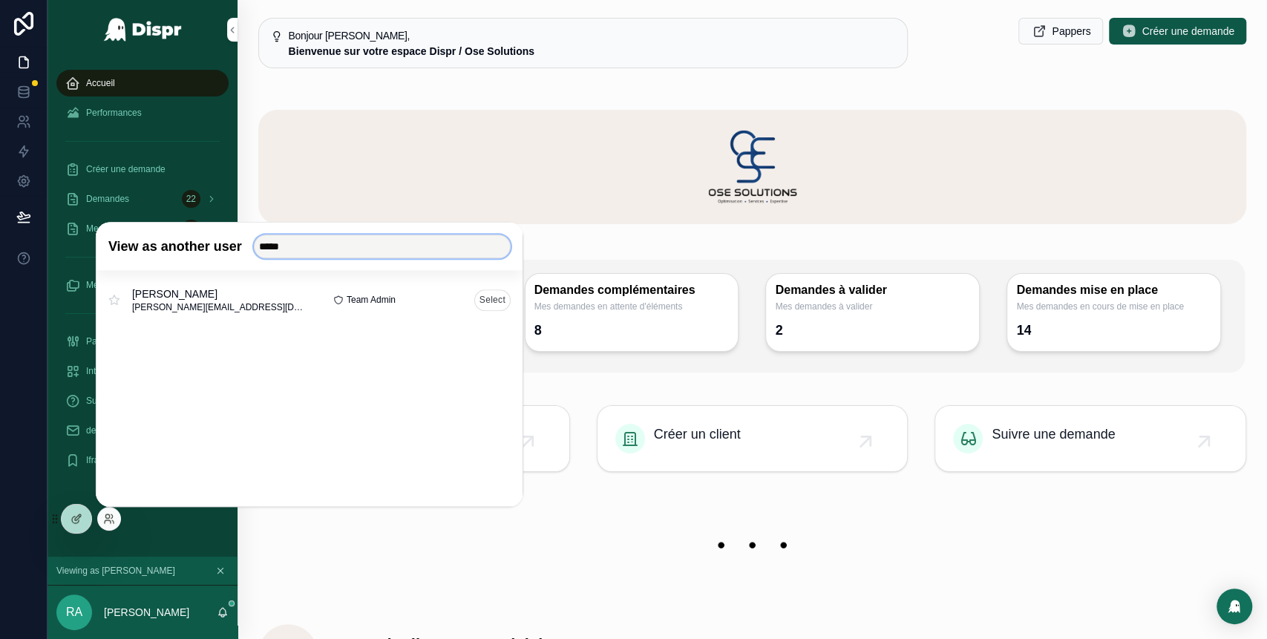
type input "*****"
click at [499, 302] on button "Select" at bounding box center [492, 301] width 36 height 22
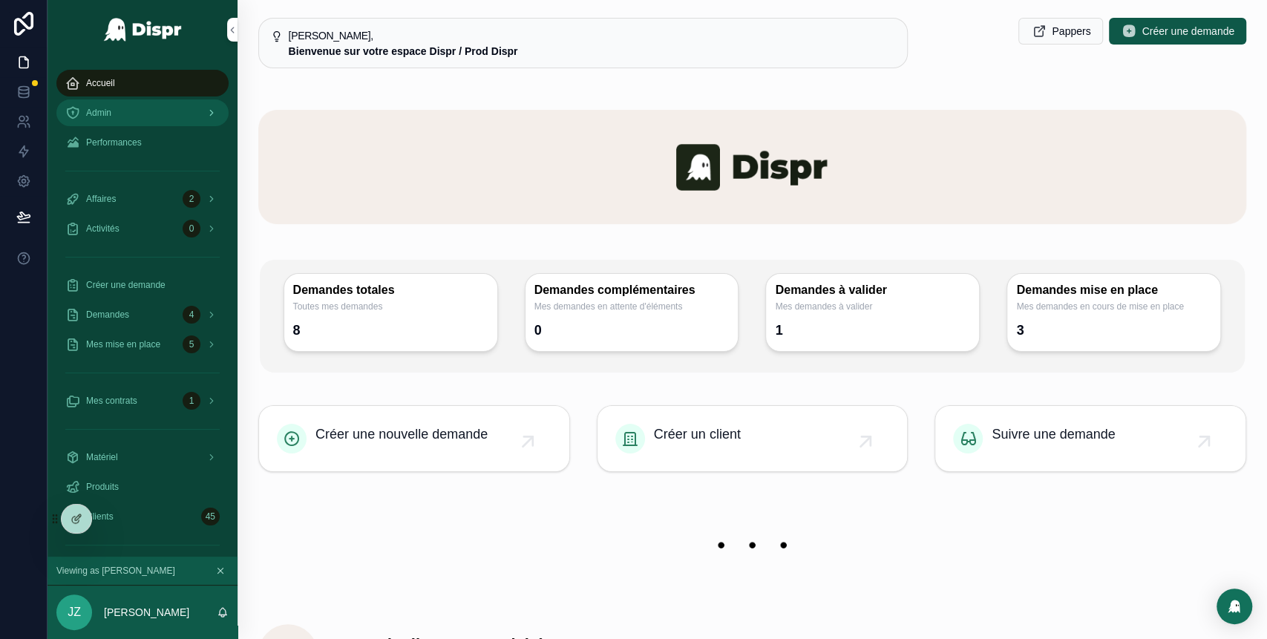
click at [137, 113] on div "Admin" at bounding box center [142, 113] width 154 height 24
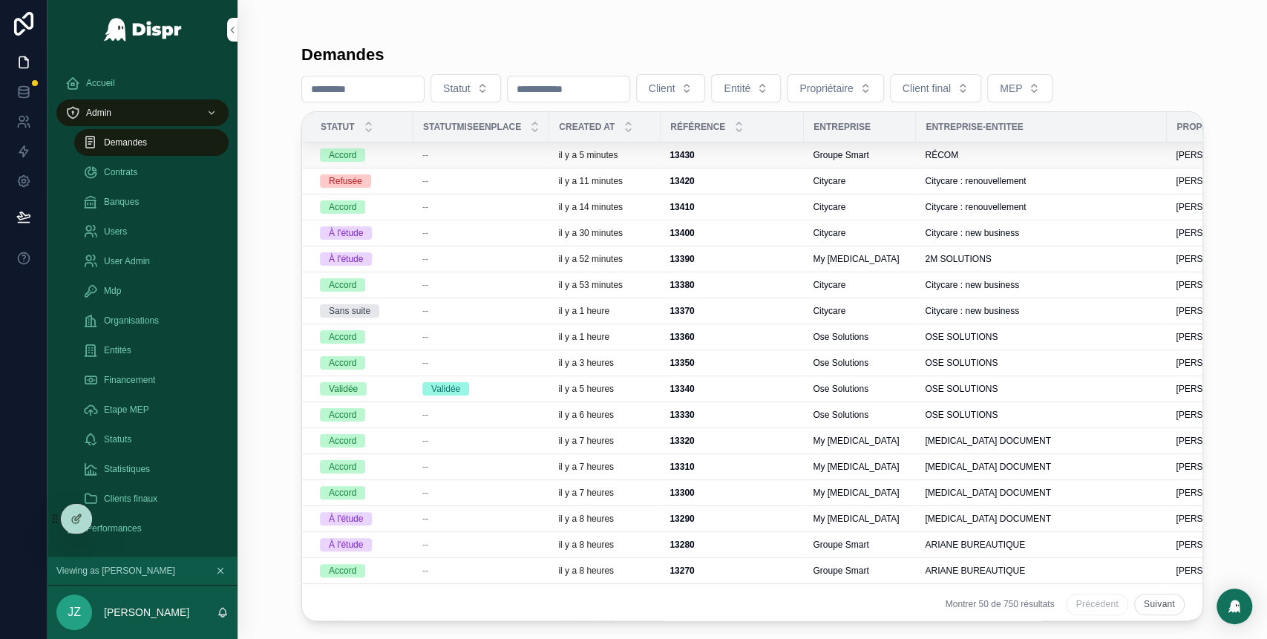
click at [446, 157] on div "--" at bounding box center [481, 155] width 118 height 12
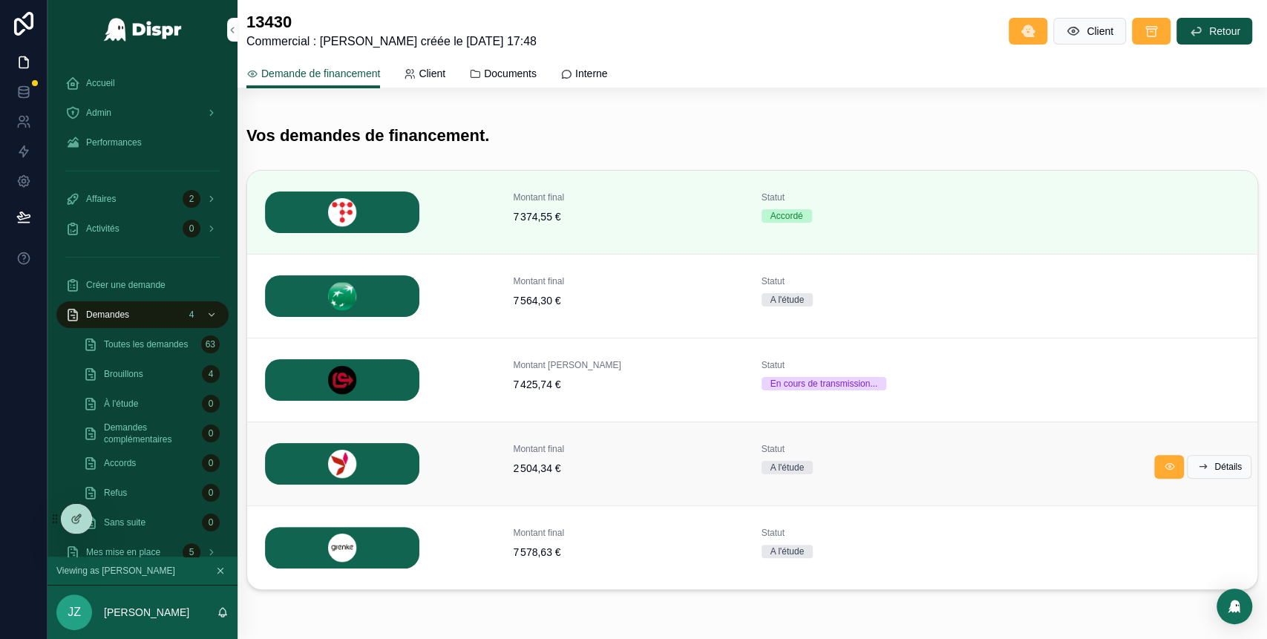
scroll to position [258, 0]
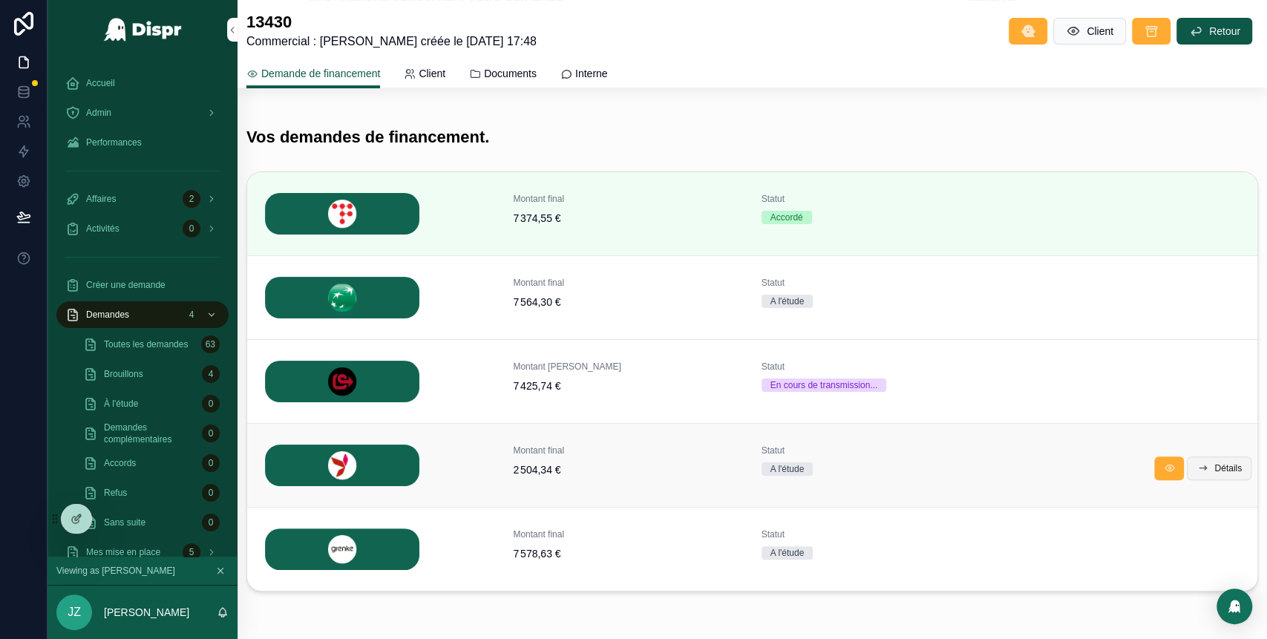
click at [1215, 468] on span "Détails" at bounding box center [1228, 469] width 27 height 12
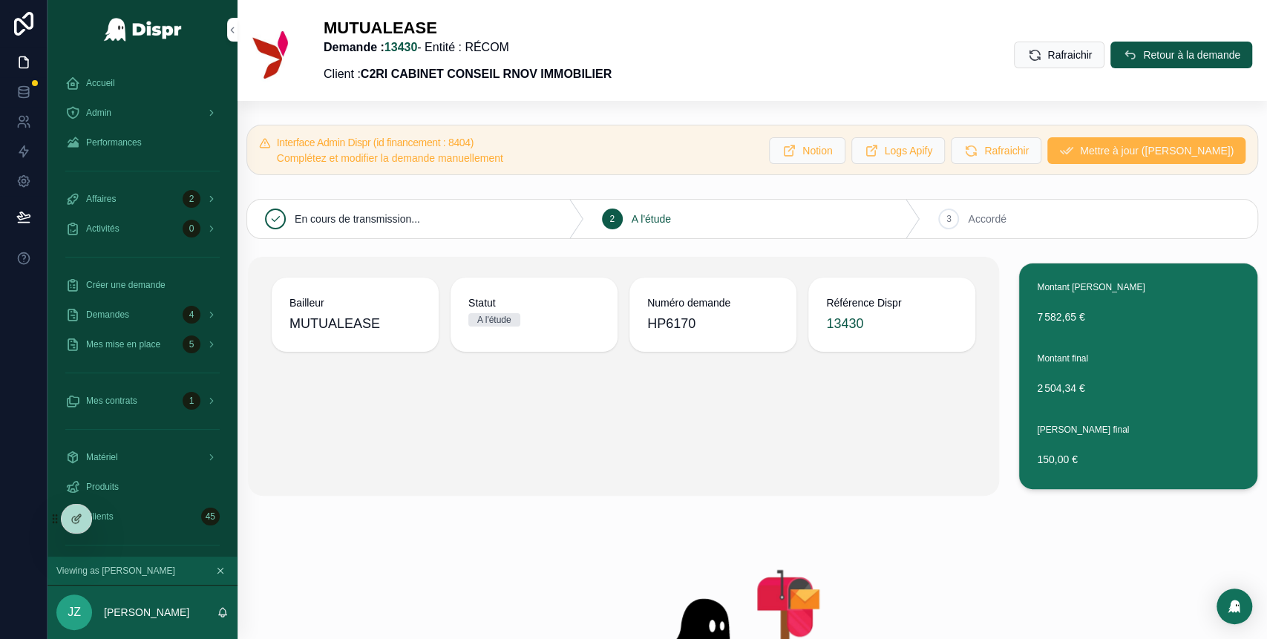
click at [1103, 152] on span "Mettre à jour ([PERSON_NAME])" at bounding box center [1157, 150] width 154 height 15
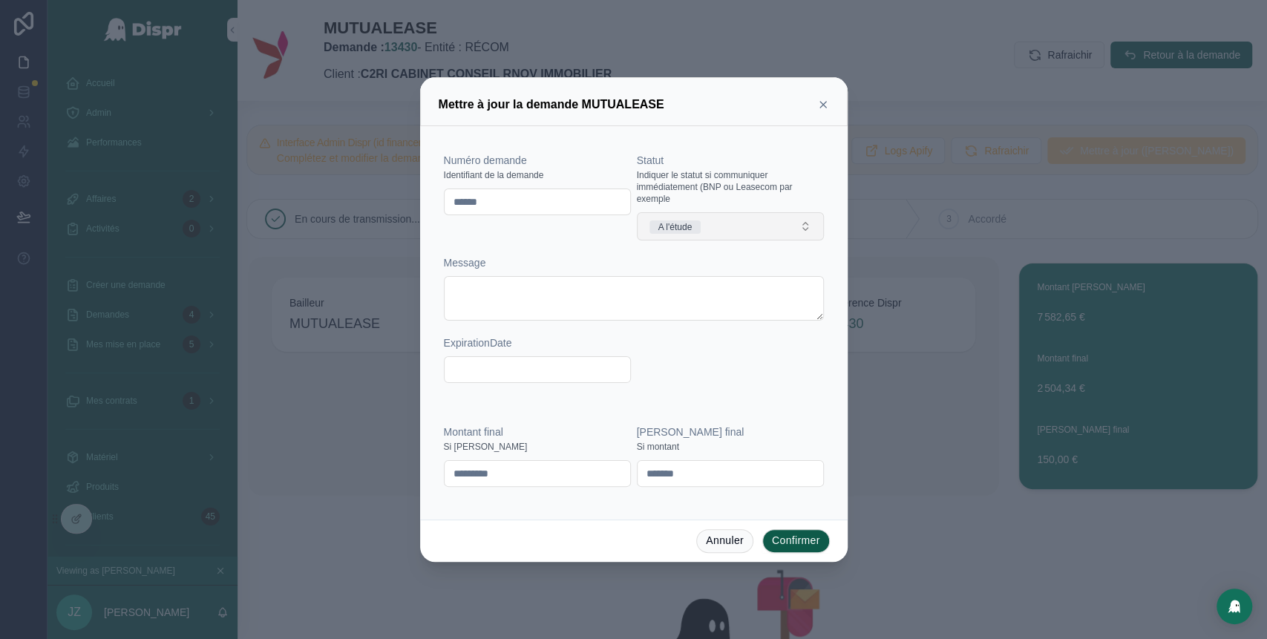
click at [736, 235] on button "A l'étude" at bounding box center [730, 226] width 187 height 28
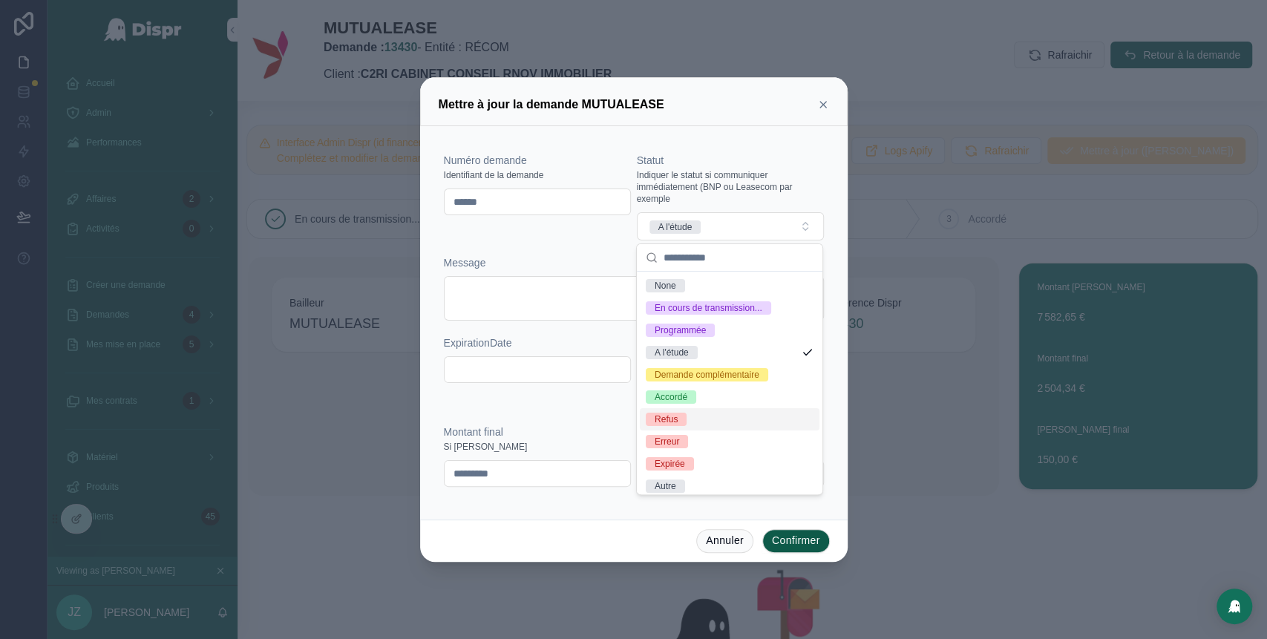
click at [693, 431] on div "Refus" at bounding box center [730, 419] width 180 height 22
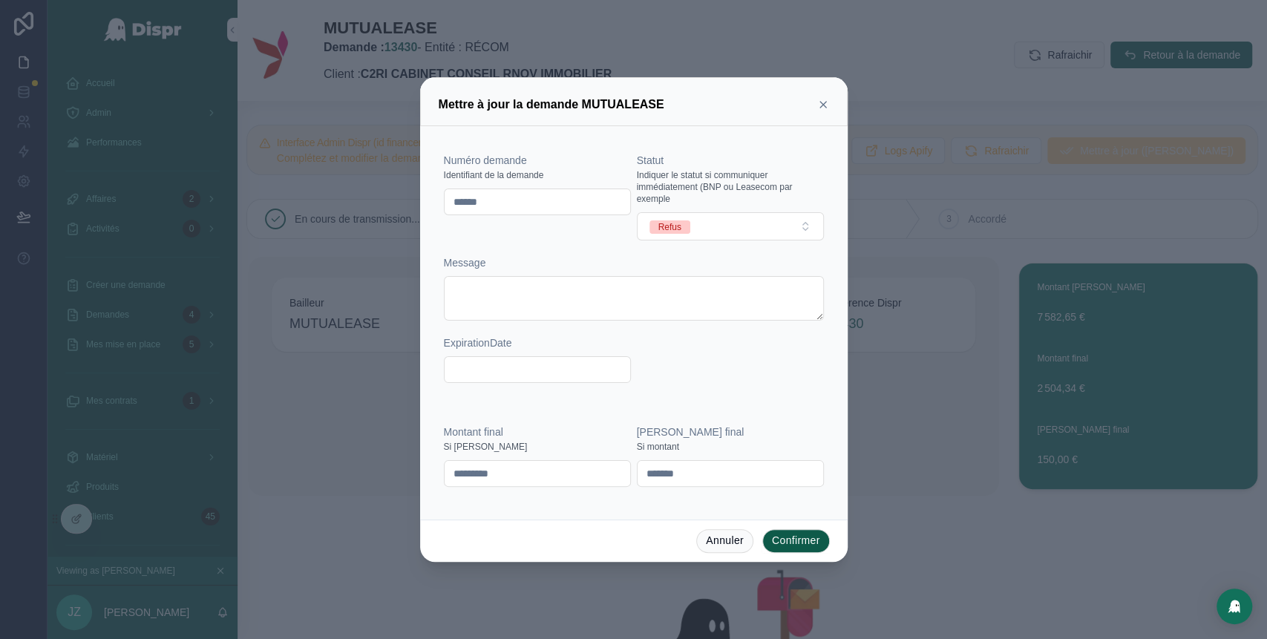
click at [782, 543] on button "Confirmer" at bounding box center [796, 541] width 68 height 24
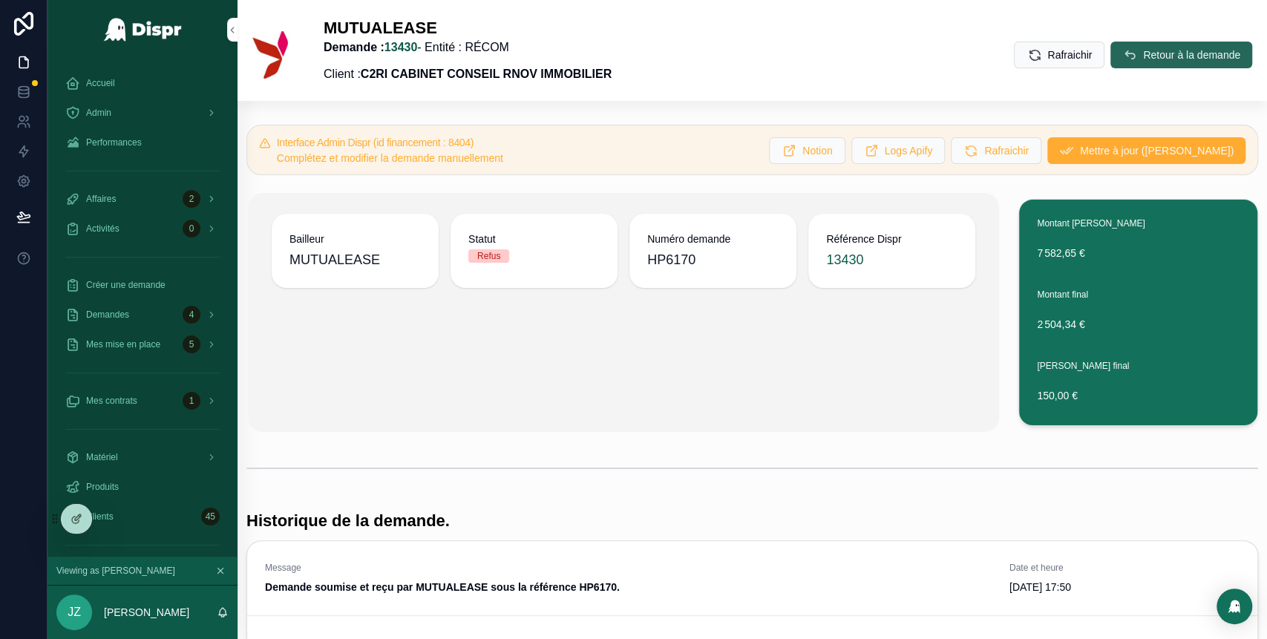
click at [1143, 56] on span "Retour à la demande" at bounding box center [1191, 55] width 97 height 15
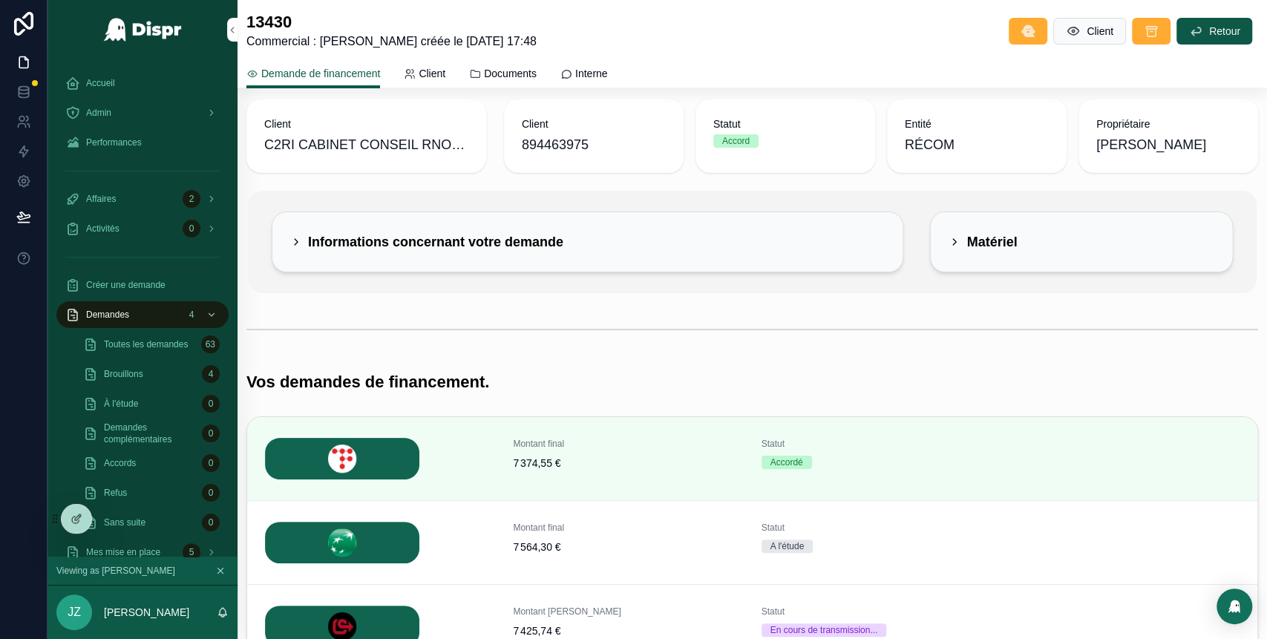
scroll to position [9, 0]
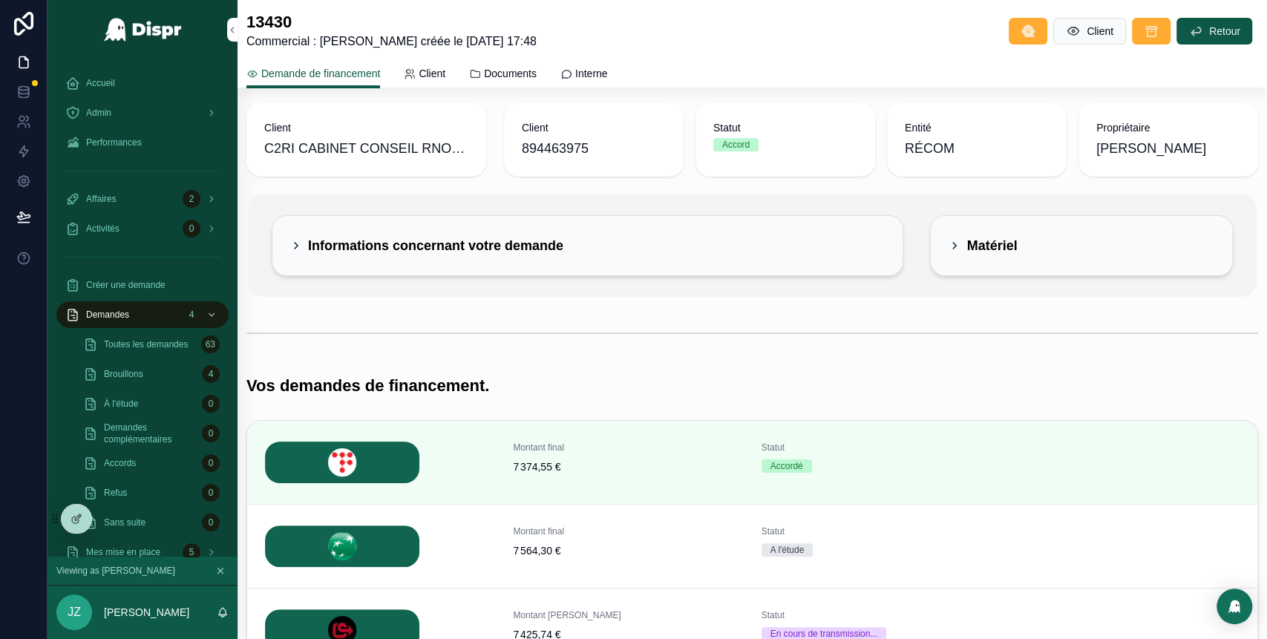
click at [301, 235] on div "Informations concernant votre demande" at bounding box center [426, 246] width 273 height 24
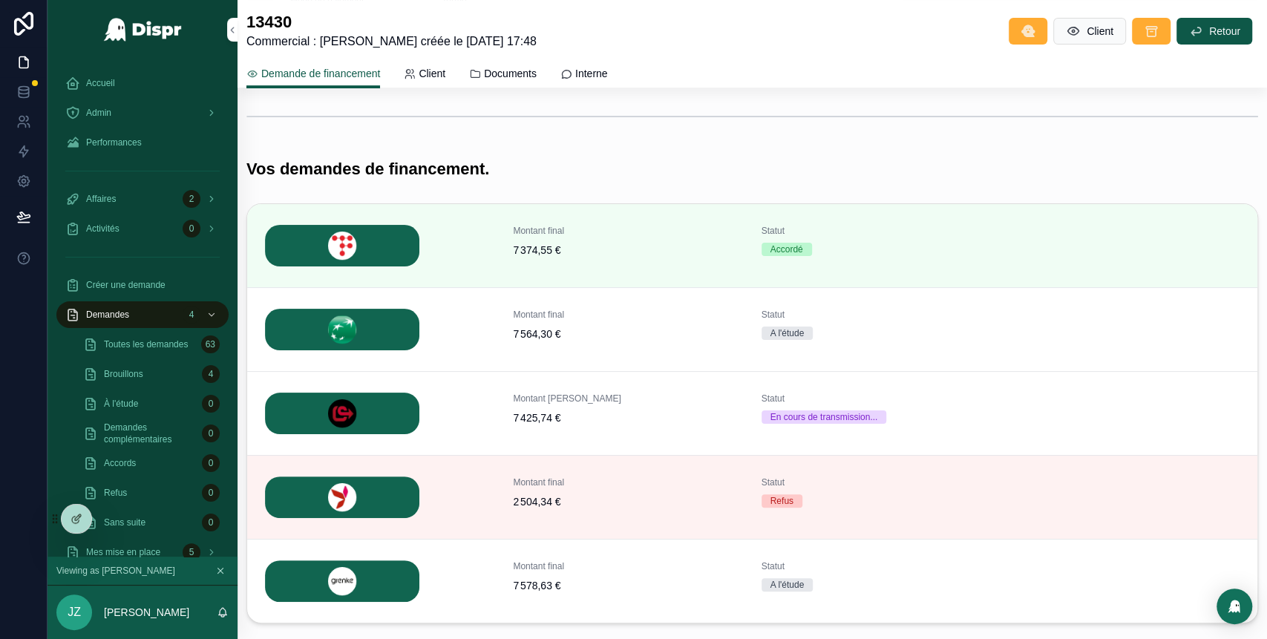
scroll to position [469, 0]
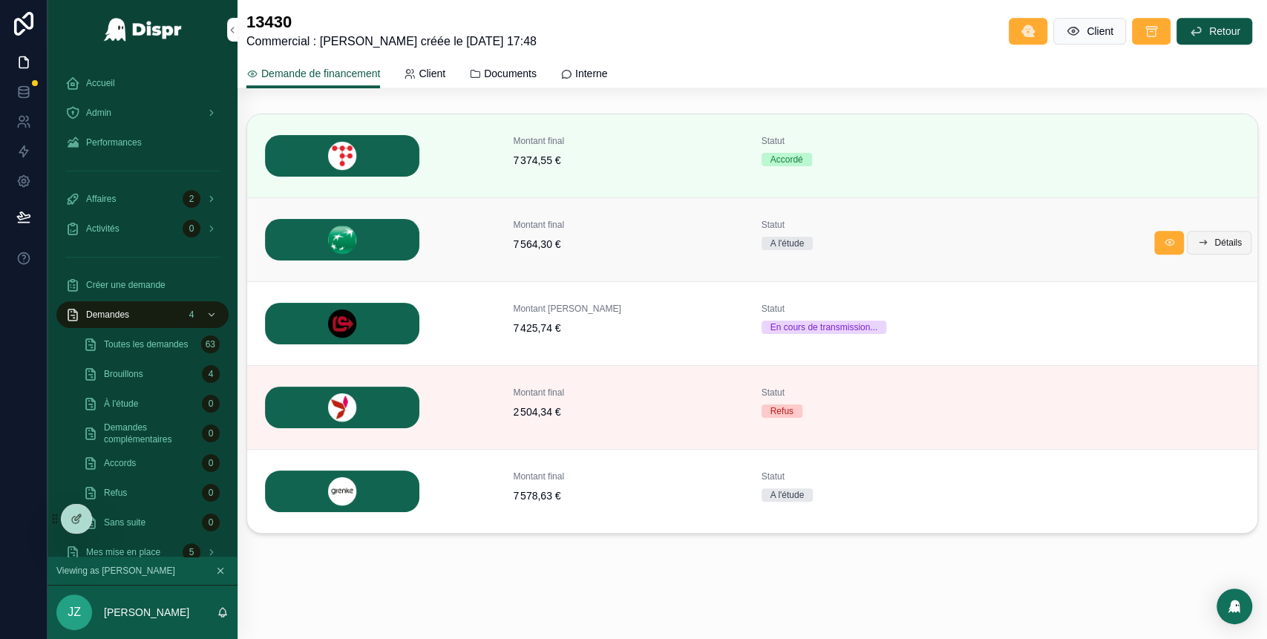
click at [1215, 238] on span "Détails" at bounding box center [1228, 243] width 27 height 12
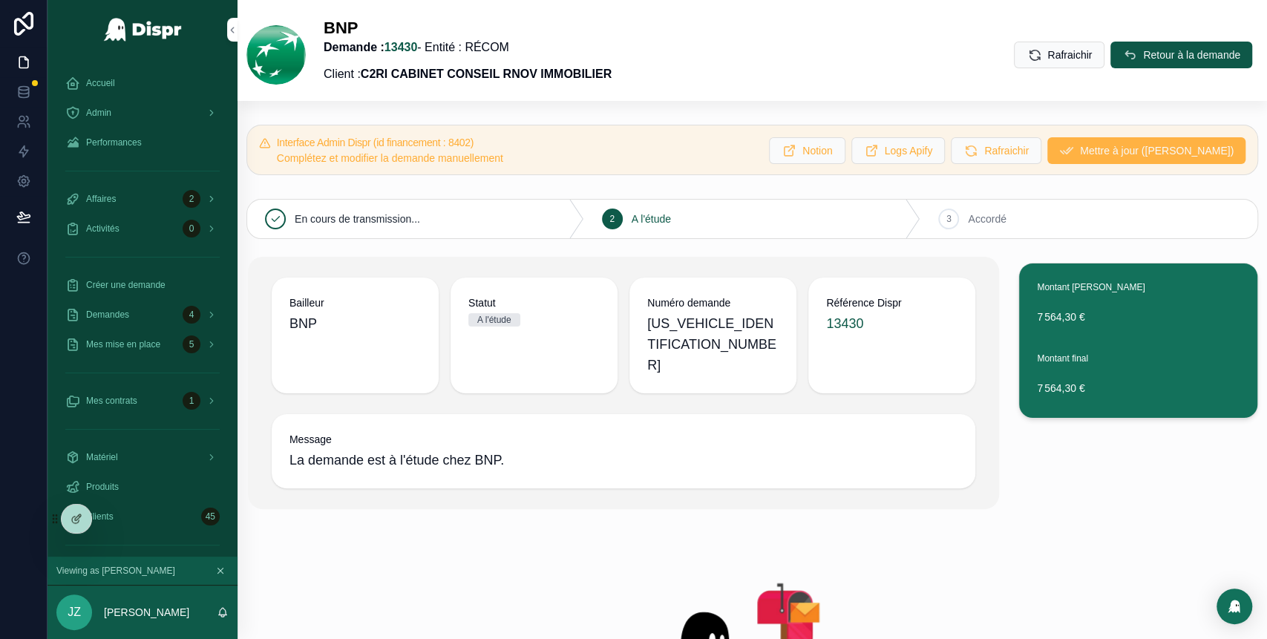
click at [1110, 154] on span "Mettre à jour ([PERSON_NAME])" at bounding box center [1157, 150] width 154 height 15
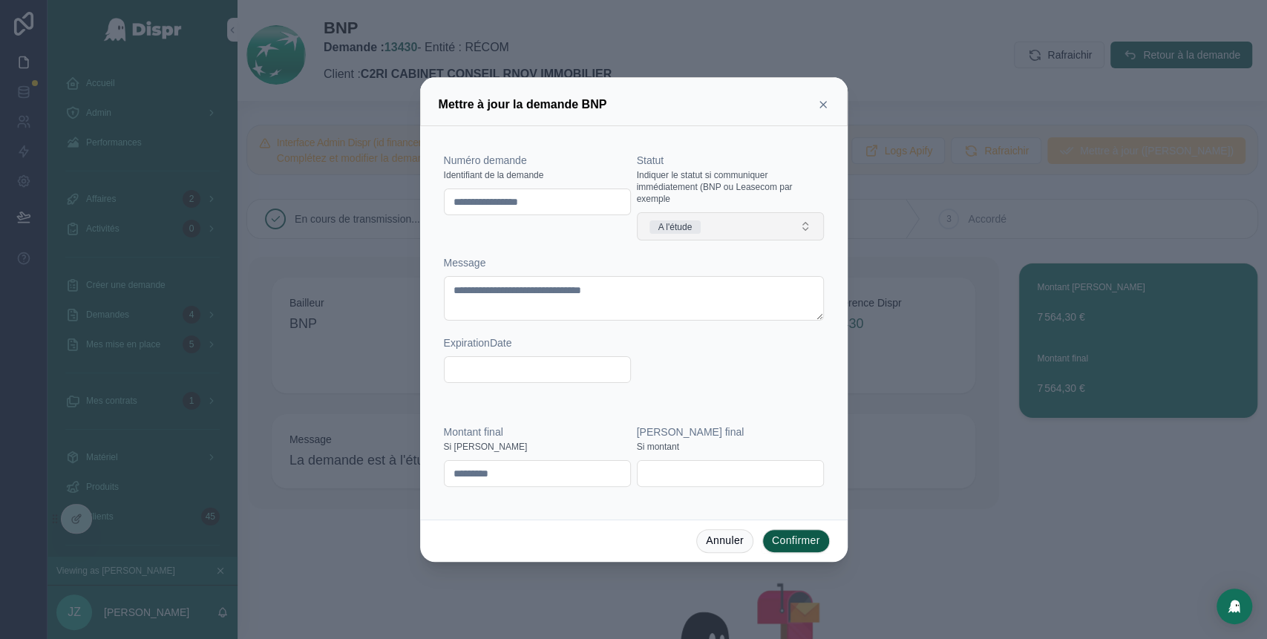
click at [702, 226] on span "A l'étude" at bounding box center [676, 227] width 52 height 13
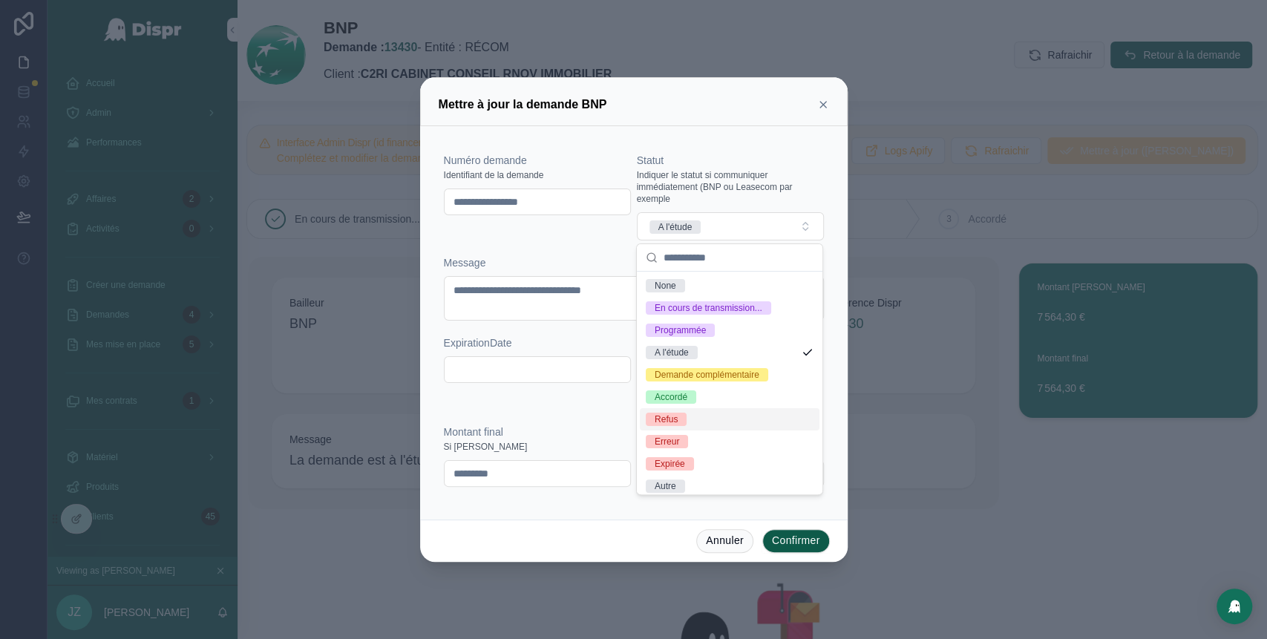
click at [694, 431] on div "Refus" at bounding box center [730, 419] width 180 height 22
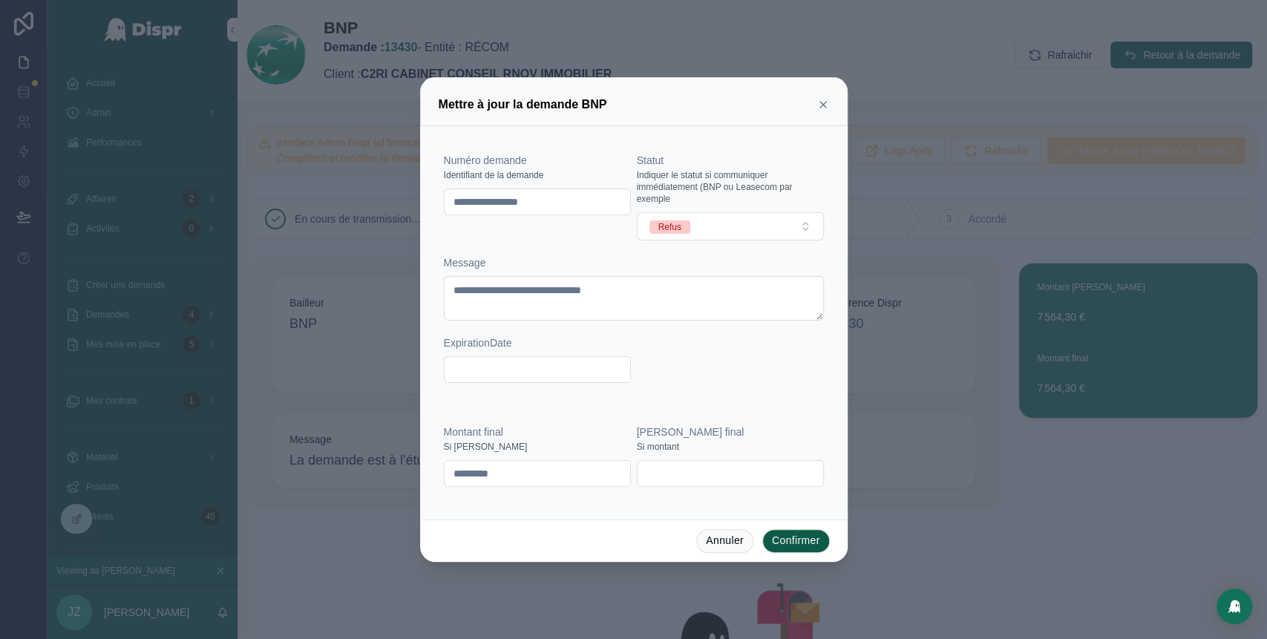
drag, startPoint x: 584, startPoint y: 206, endPoint x: 422, endPoint y: 215, distance: 162.1
click at [422, 215] on div "**********" at bounding box center [634, 322] width 428 height 393
paste input "text"
type input "********"
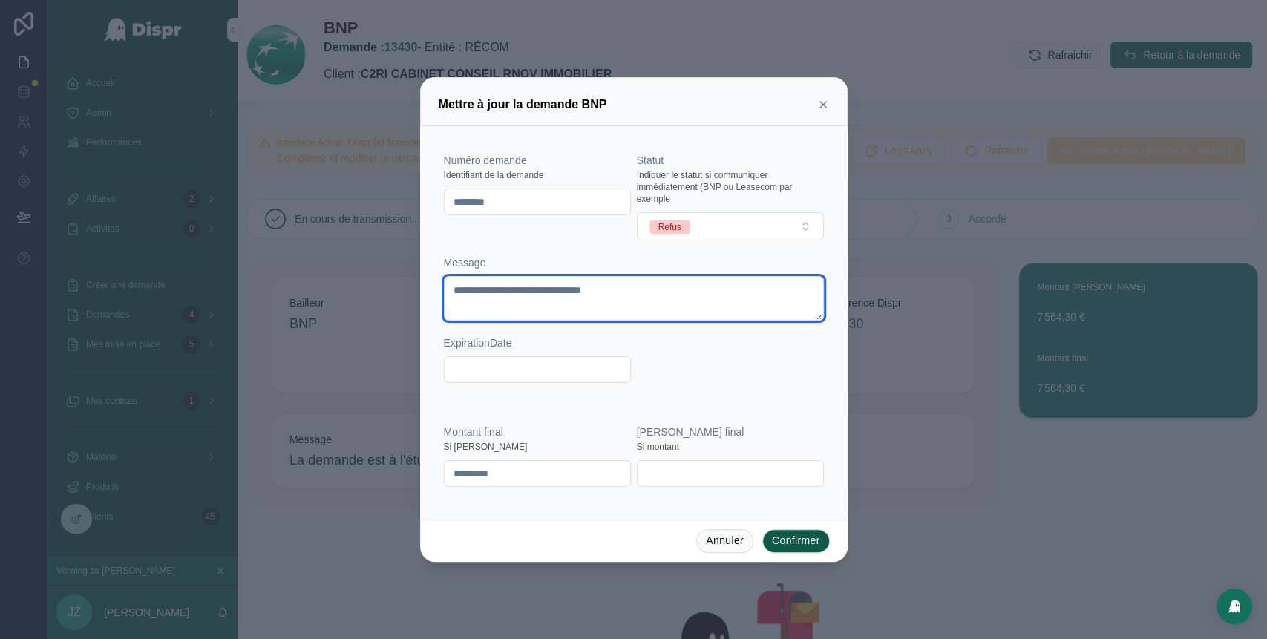
click at [583, 292] on textarea "**********" at bounding box center [634, 298] width 380 height 45
type textarea "**********"
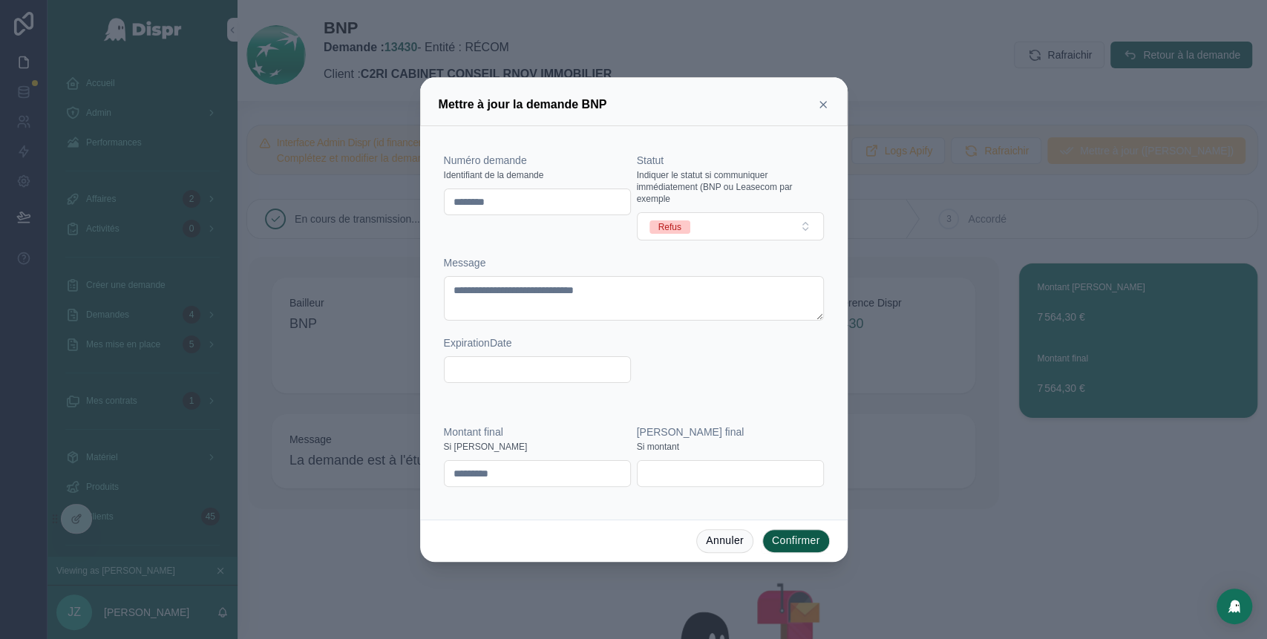
click at [796, 539] on button "Confirmer" at bounding box center [796, 541] width 68 height 24
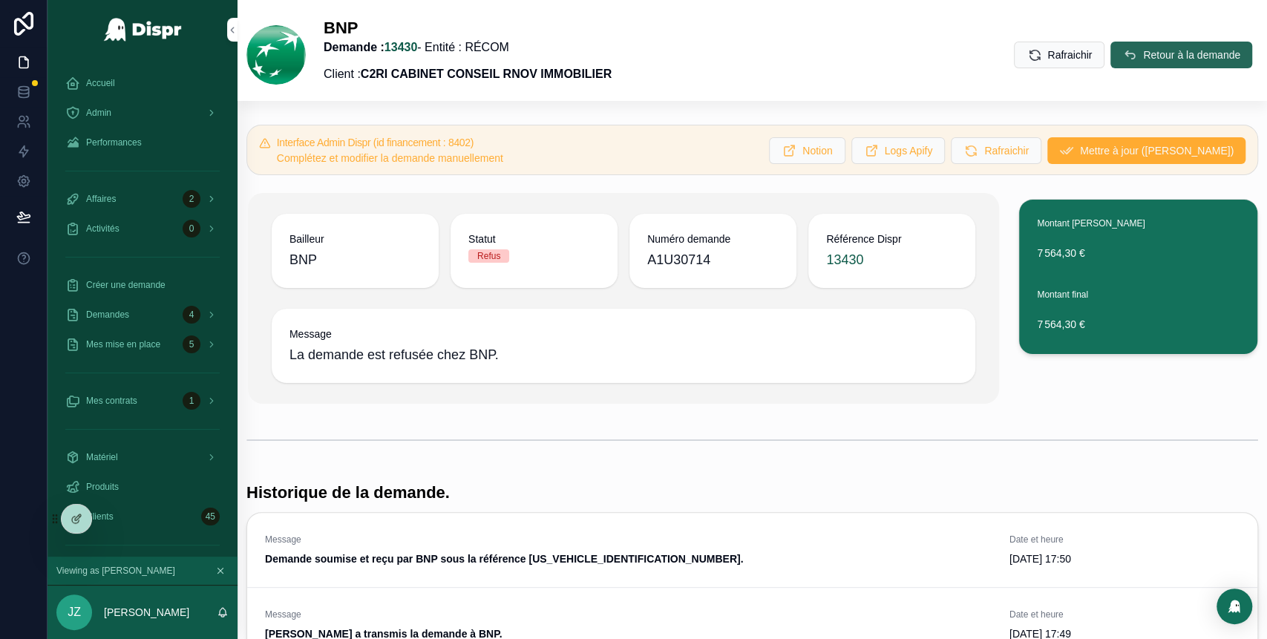
click at [1123, 58] on icon "scrollable content" at bounding box center [1130, 55] width 15 height 15
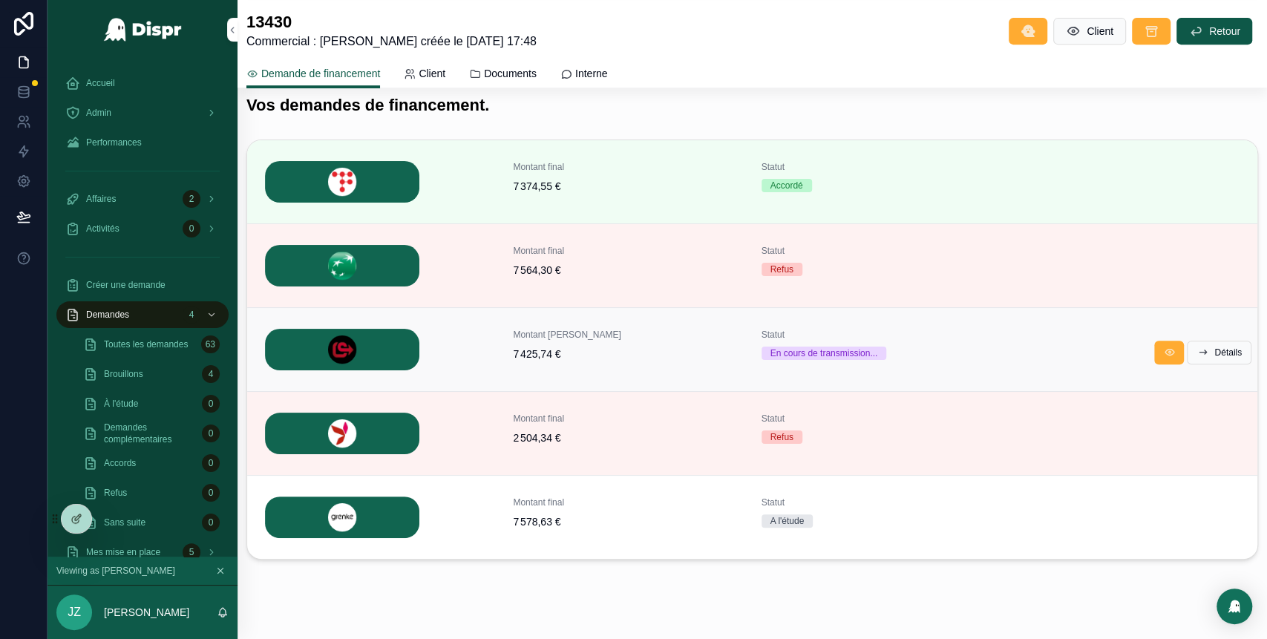
scroll to position [469, 0]
